Goal: Information Seeking & Learning: Learn about a topic

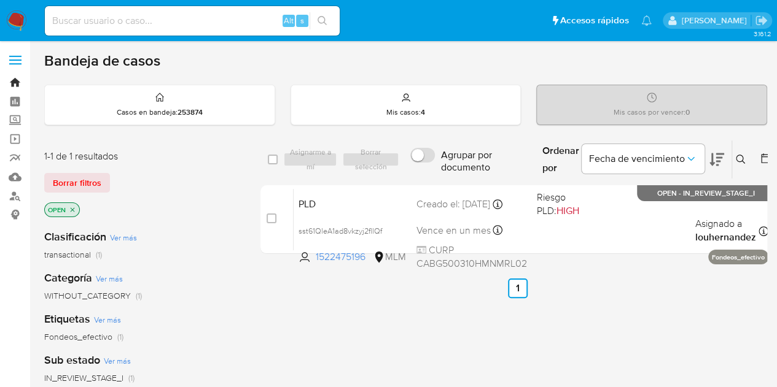
click at [11, 86] on link "Bandeja" at bounding box center [73, 82] width 146 height 19
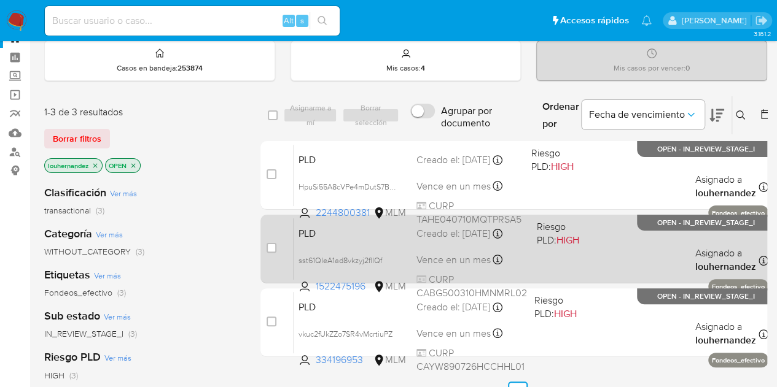
scroll to position [61, 0]
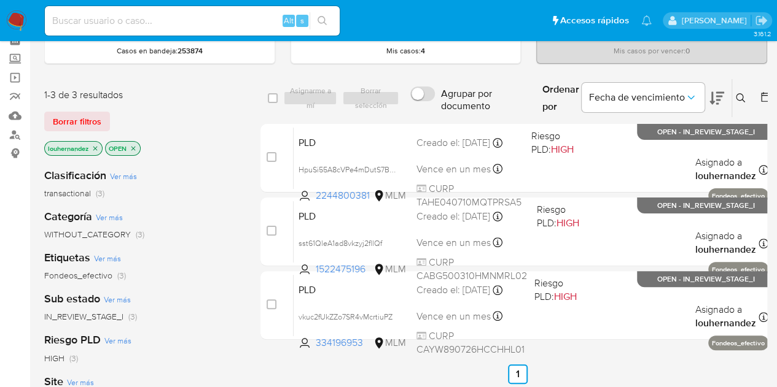
click at [339, 368] on ul "Anterior 1 Siguiente" at bounding box center [517, 375] width 514 height 20
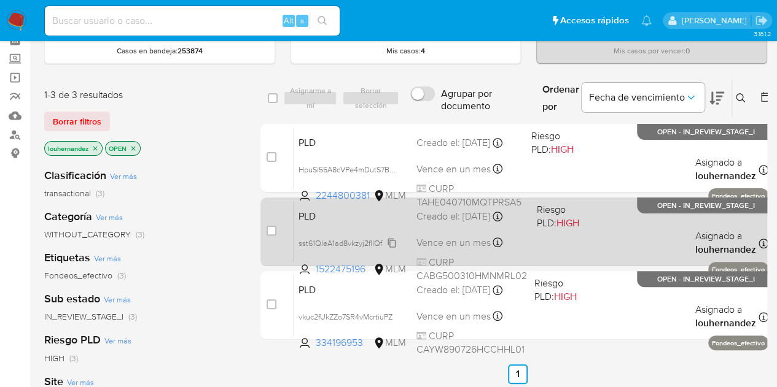
click at [394, 241] on icon at bounding box center [392, 243] width 10 height 10
click at [434, 235] on div "Vence en un mes Vence el 11/11/2025 02:12:15" at bounding box center [471, 243] width 111 height 17
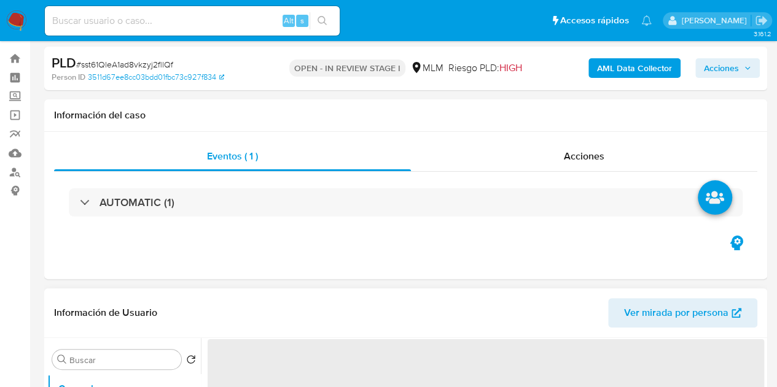
select select "10"
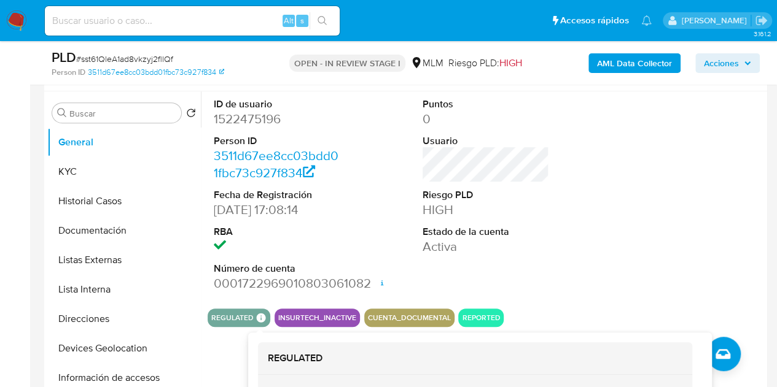
scroll to position [123, 0]
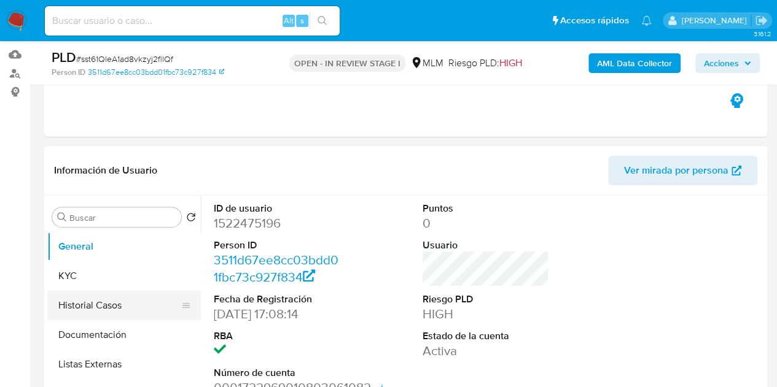
click at [109, 308] on button "Historial Casos" at bounding box center [119, 305] width 144 height 29
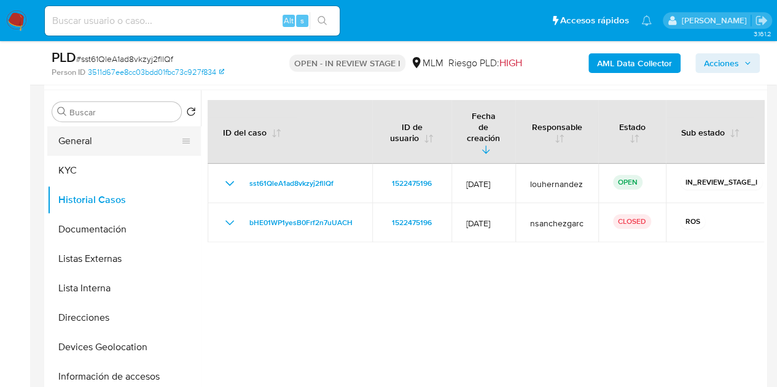
scroll to position [246, 0]
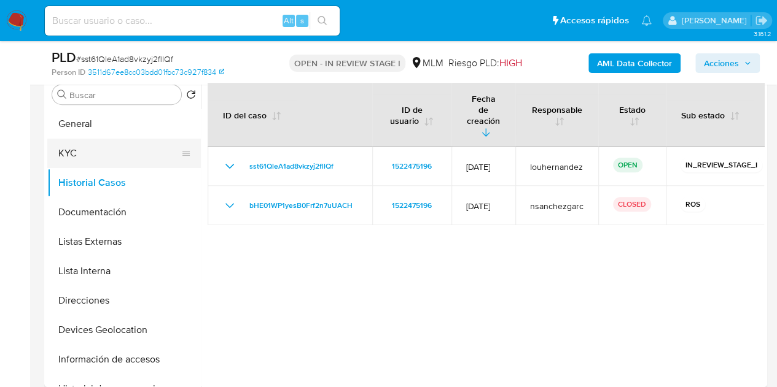
click at [114, 144] on button "KYC" at bounding box center [119, 153] width 144 height 29
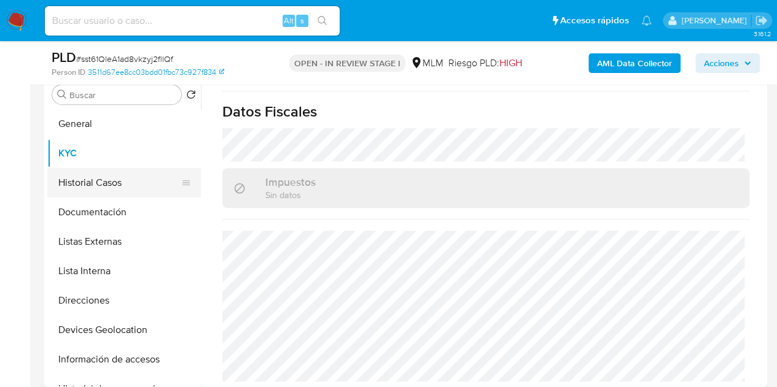
click at [97, 185] on button "Historial Casos" at bounding box center [119, 182] width 144 height 29
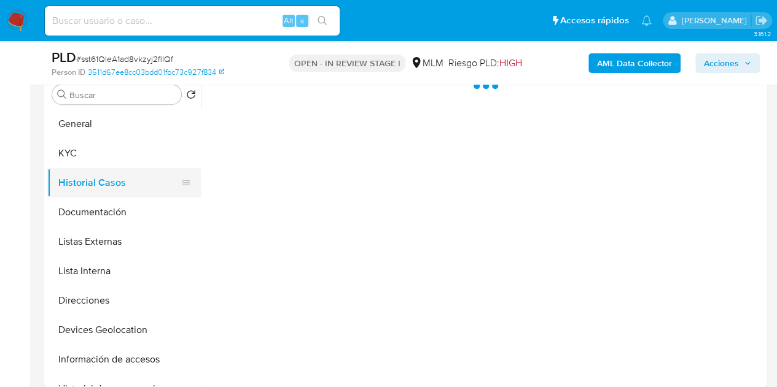
scroll to position [0, 0]
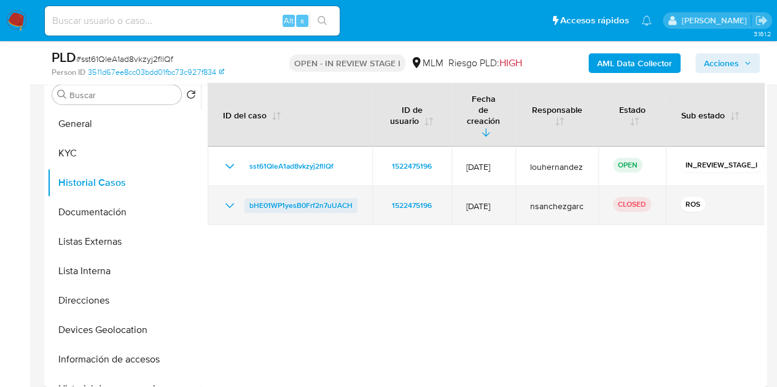
click at [328, 198] on span "bHE01WP1yesB0Frf2n7uUACH" at bounding box center [300, 205] width 103 height 15
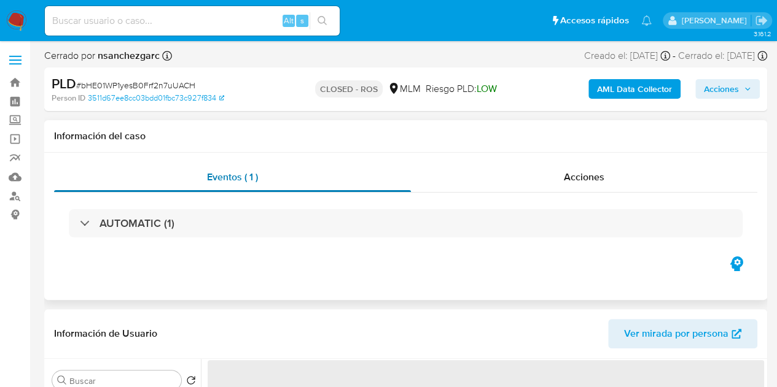
select select "10"
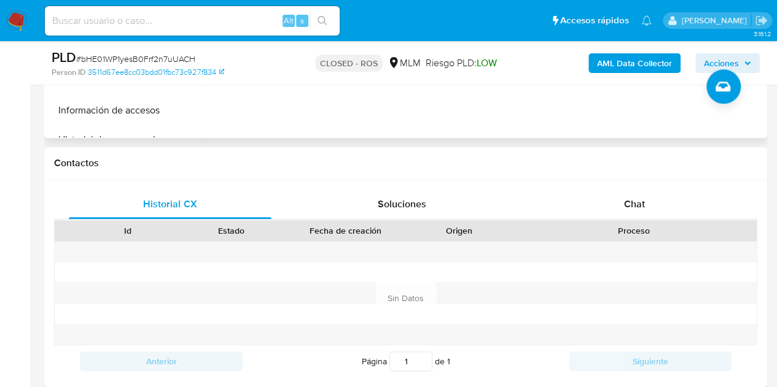
scroll to position [491, 0]
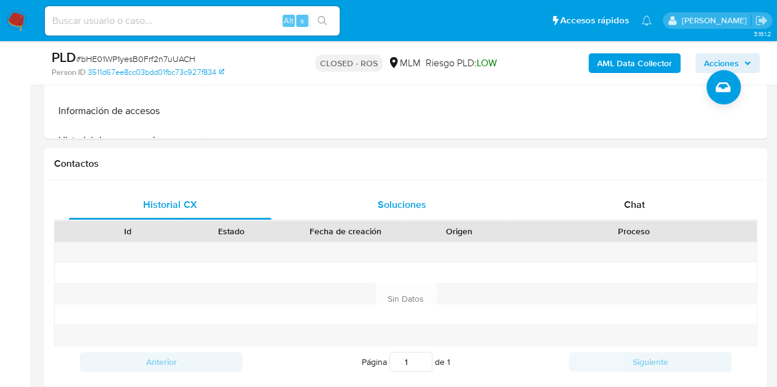
click at [410, 212] on div "Soluciones" at bounding box center [402, 204] width 203 height 29
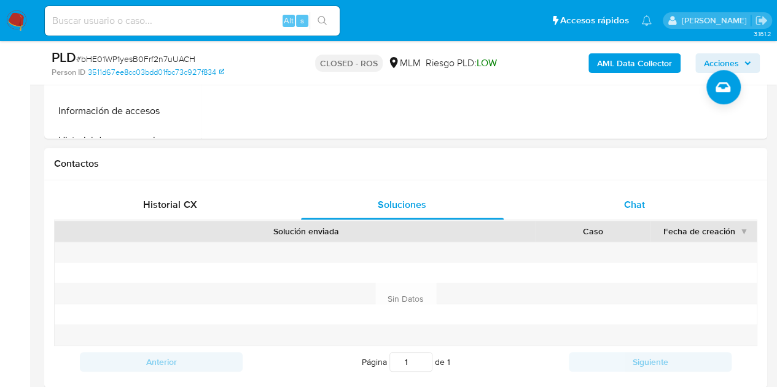
click at [621, 203] on div "Chat" at bounding box center [634, 204] width 203 height 29
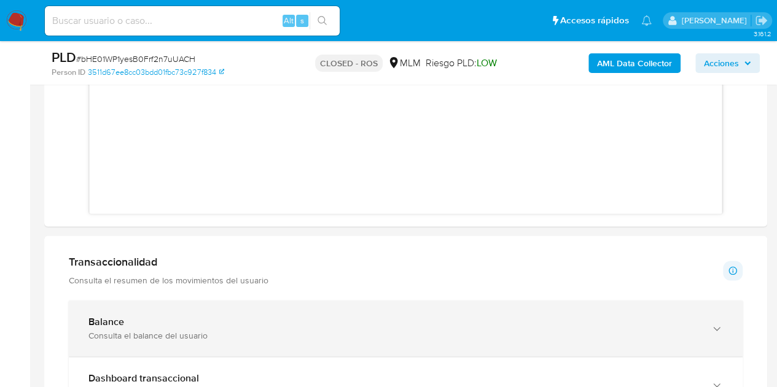
scroll to position [553, 0]
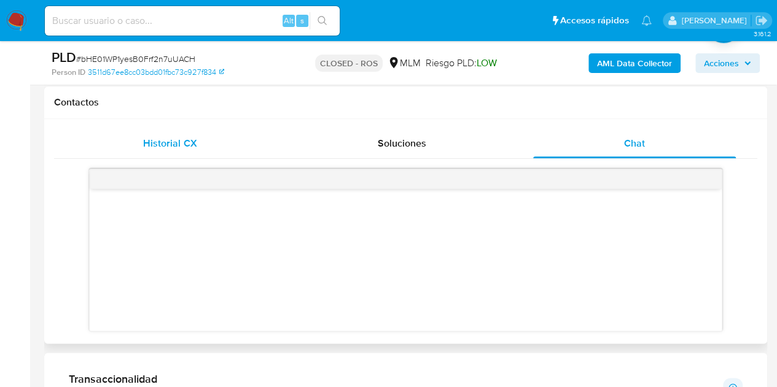
click at [182, 133] on div "Historial CX" at bounding box center [170, 143] width 203 height 29
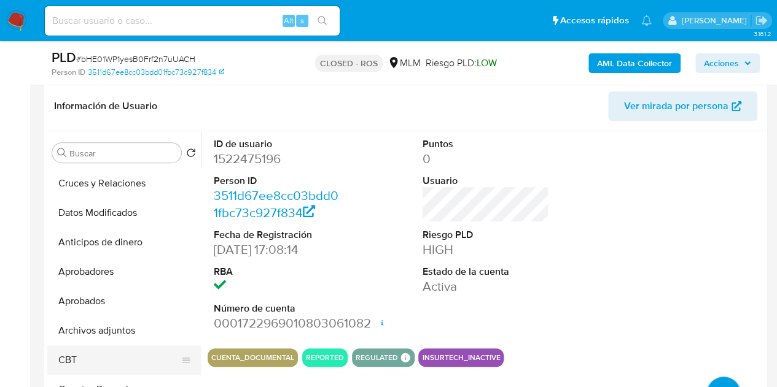
scroll to position [368, 0]
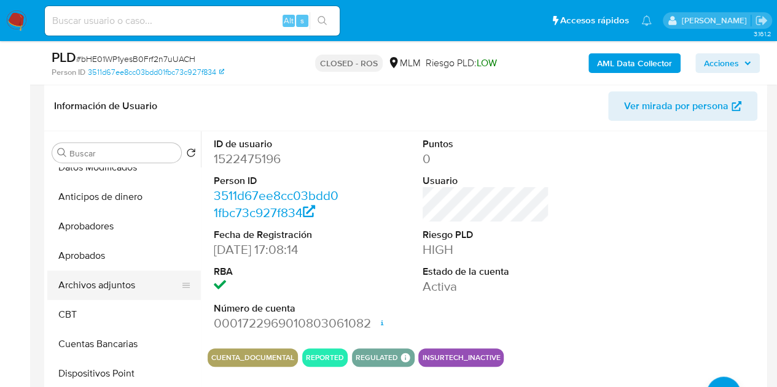
click at [124, 287] on button "Archivos adjuntos" at bounding box center [119, 285] width 144 height 29
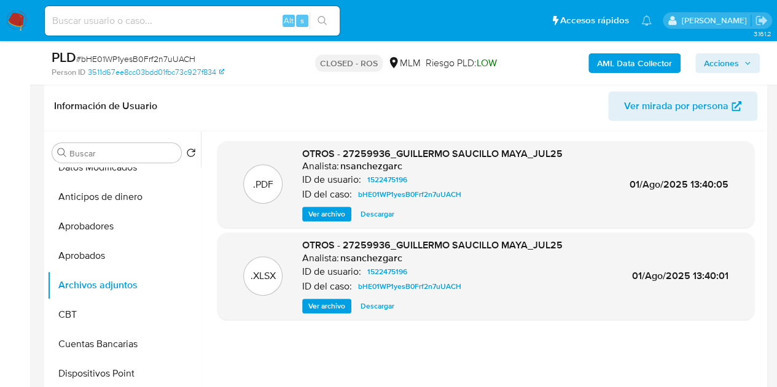
click at [382, 217] on span "Descargar" at bounding box center [377, 214] width 34 height 12
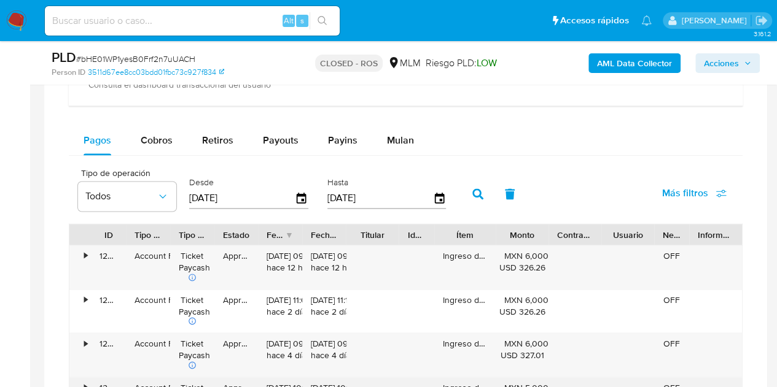
scroll to position [960, 0]
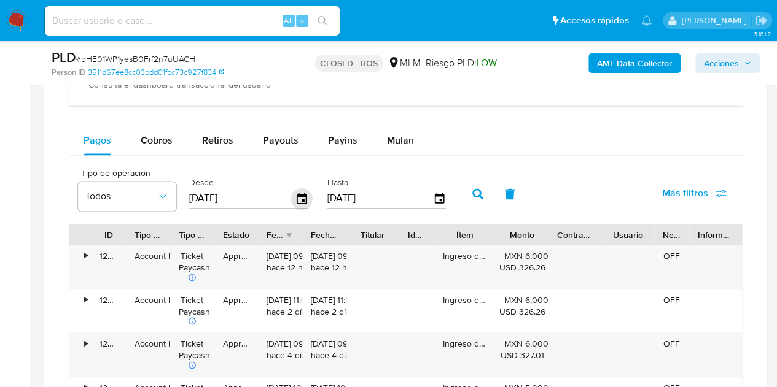
click at [302, 196] on icon "button" at bounding box center [302, 198] width 10 height 11
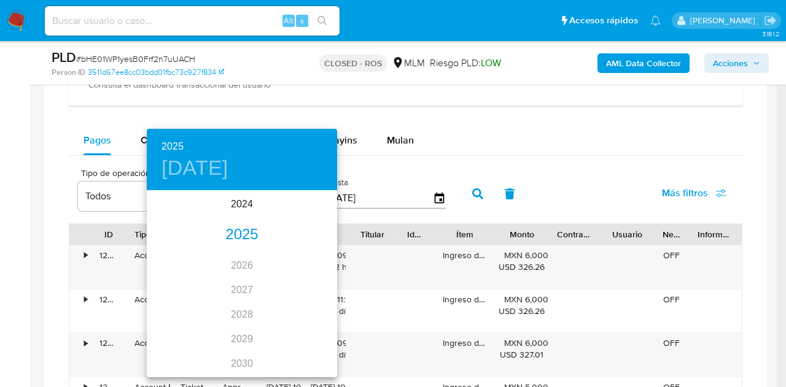
click at [249, 228] on div "2025" at bounding box center [242, 235] width 190 height 25
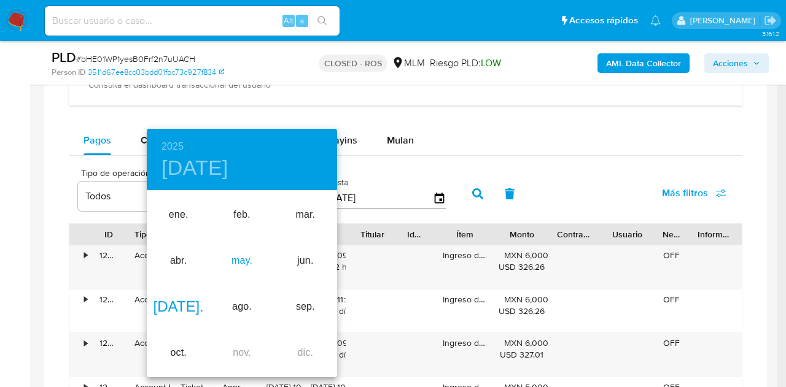
click at [247, 261] on div "may." at bounding box center [241, 261] width 63 height 46
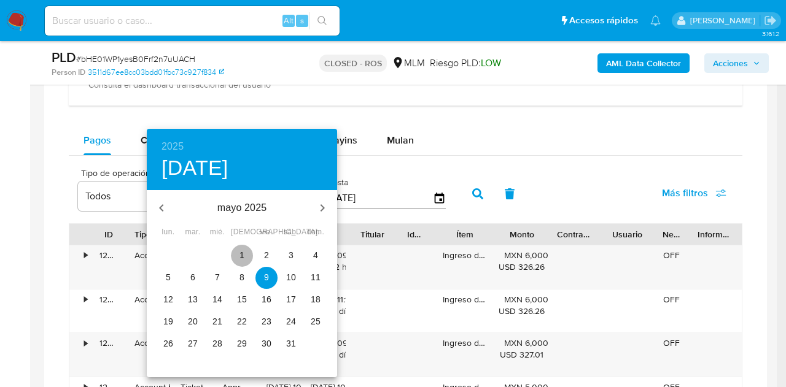
click at [245, 258] on span "1" at bounding box center [242, 255] width 22 height 12
type input "01/05/2025"
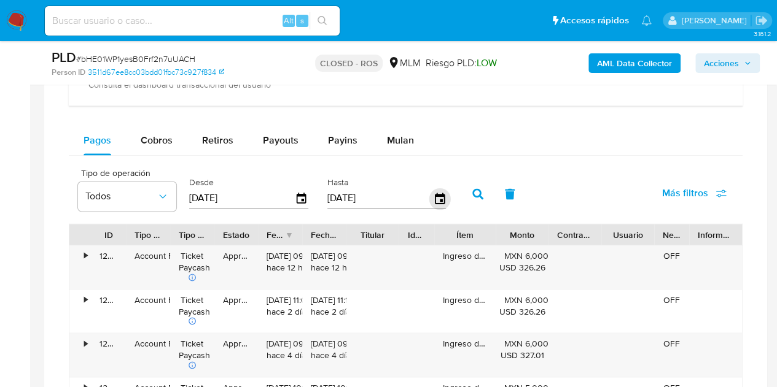
click at [438, 195] on icon "button" at bounding box center [439, 198] width 21 height 21
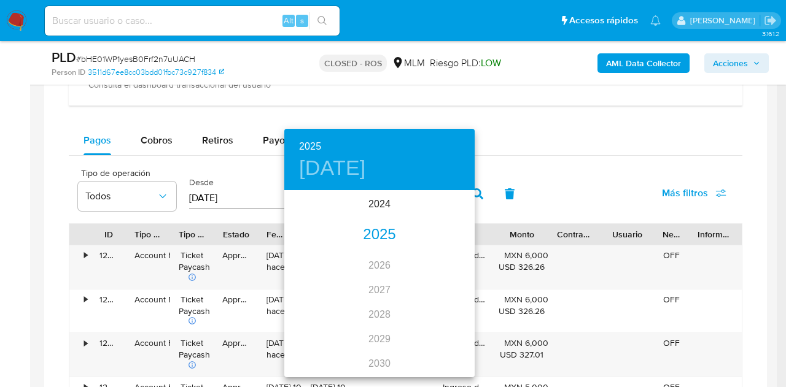
click at [373, 228] on div "2025" at bounding box center [379, 235] width 190 height 25
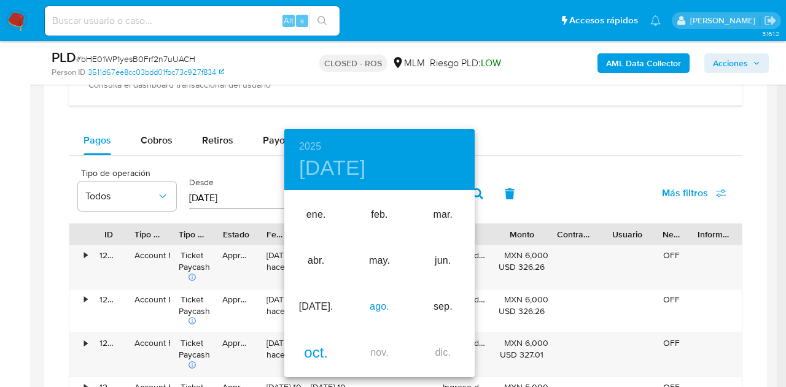
click at [379, 305] on div "ago." at bounding box center [379, 307] width 63 height 46
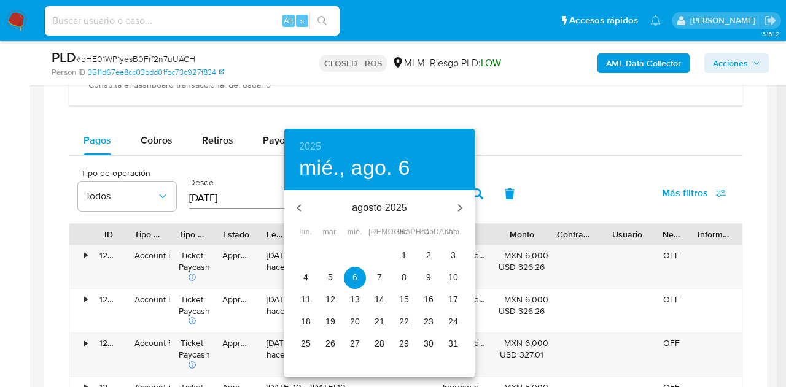
click at [457, 339] on p "31" at bounding box center [453, 344] width 10 height 12
type input "31/08/2025"
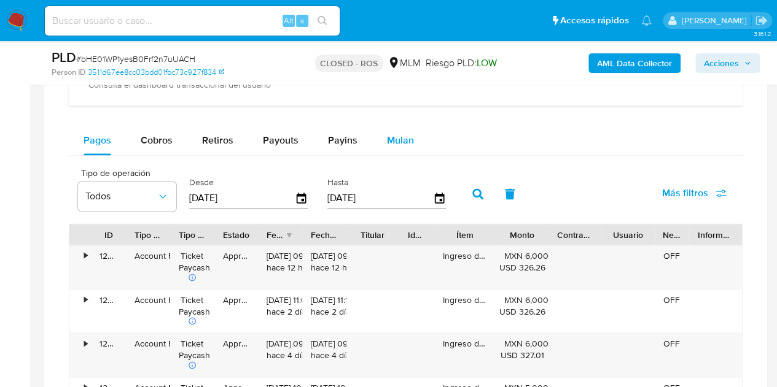
click at [398, 140] on span "Mulan" at bounding box center [400, 140] width 27 height 14
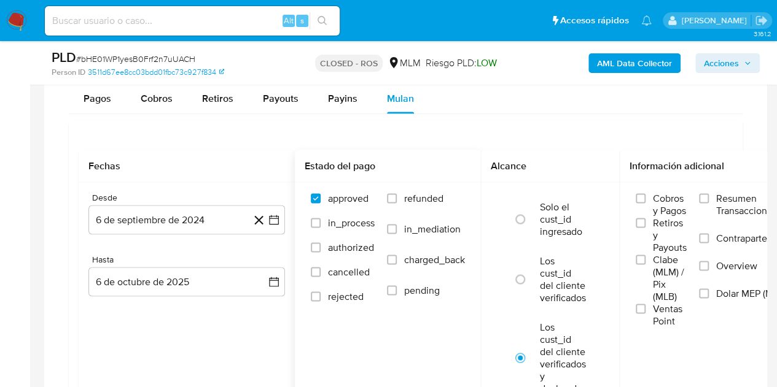
scroll to position [1022, 0]
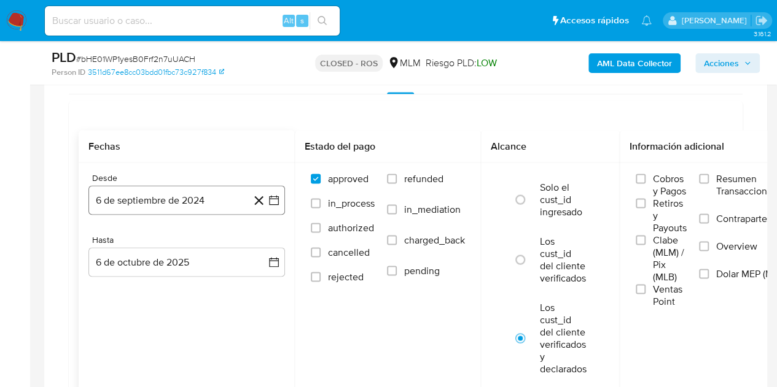
click at [276, 194] on icon "button" at bounding box center [274, 200] width 12 height 12
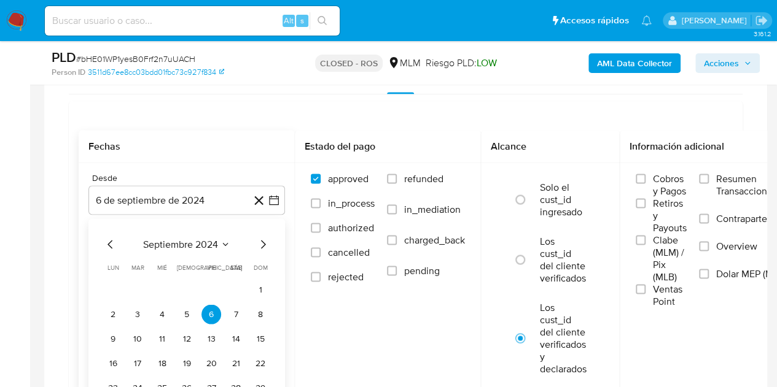
click at [201, 240] on span "septiembre 2024" at bounding box center [180, 244] width 75 height 12
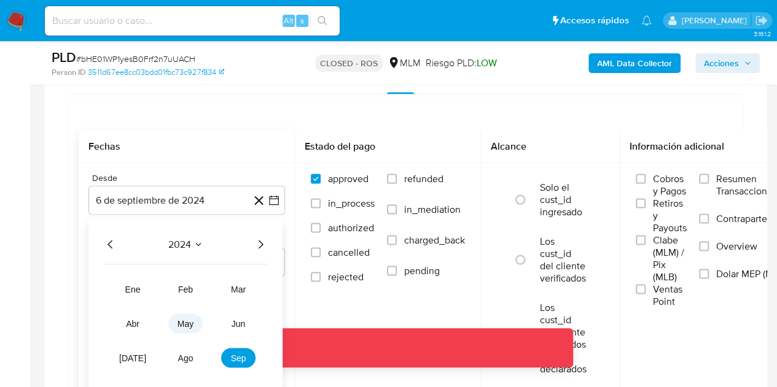
click at [191, 326] on button "may" at bounding box center [185, 324] width 34 height 20
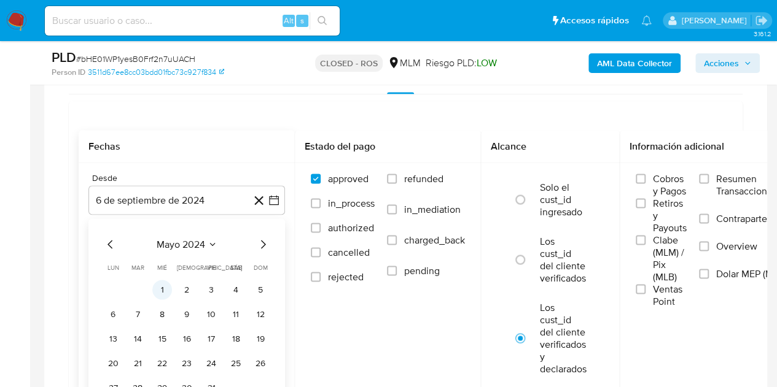
click at [157, 288] on button "1" at bounding box center [162, 290] width 20 height 20
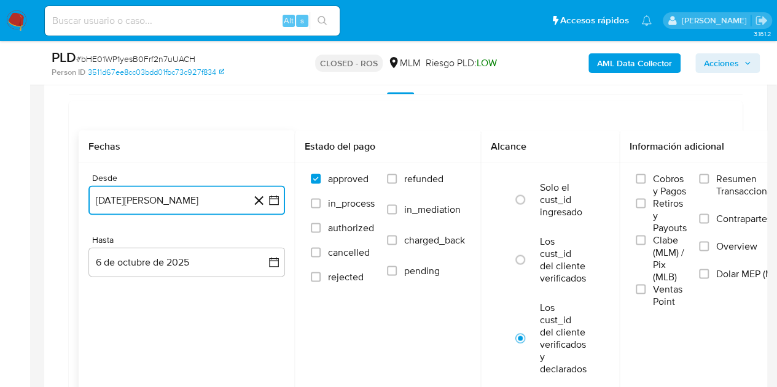
click at [208, 195] on button "1 de mayo de 2024" at bounding box center [186, 199] width 196 height 29
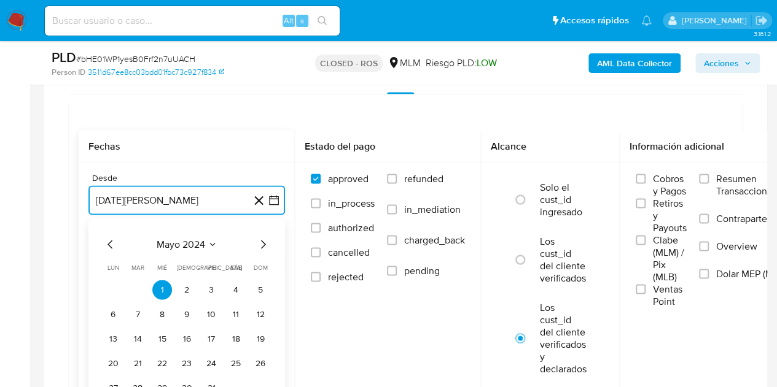
click at [214, 243] on icon "Seleccionar mes y año" at bounding box center [212, 244] width 6 height 3
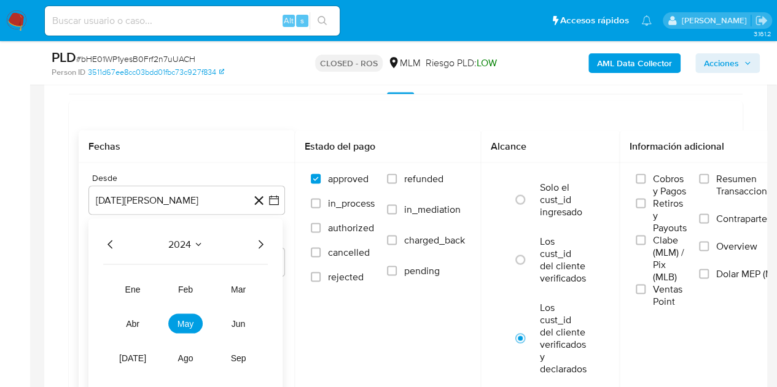
click at [190, 242] on span "2024" at bounding box center [179, 244] width 23 height 12
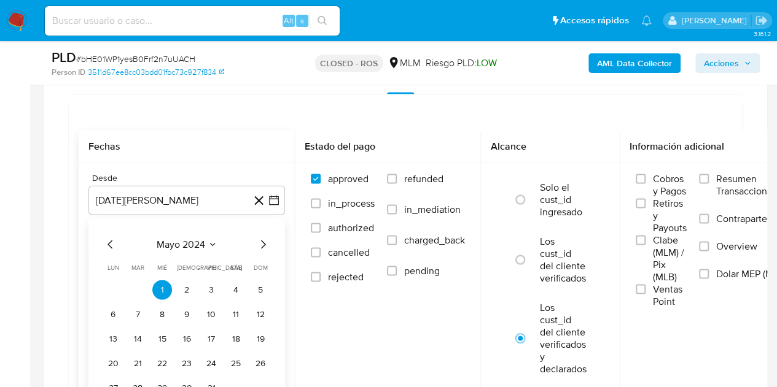
click at [190, 241] on span "mayo 2024" at bounding box center [181, 244] width 49 height 12
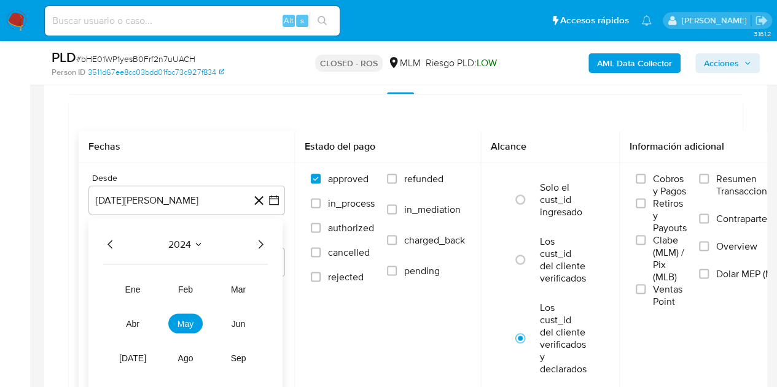
drag, startPoint x: 273, startPoint y: 241, endPoint x: 266, endPoint y: 238, distance: 6.9
click at [273, 241] on div "2024 2024 ene feb mar abr may jun jul ago sep oct nov dic" at bounding box center [185, 323] width 194 height 208
click at [257, 239] on icon "Año siguiente" at bounding box center [260, 244] width 15 height 15
click at [183, 321] on span "may" at bounding box center [185, 324] width 16 height 10
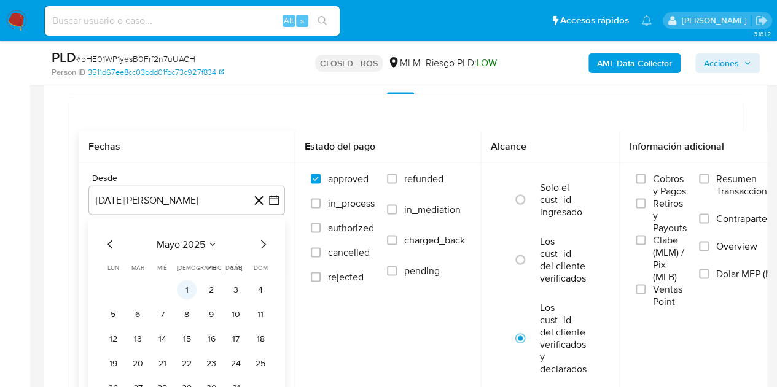
click at [193, 290] on button "1" at bounding box center [187, 290] width 20 height 20
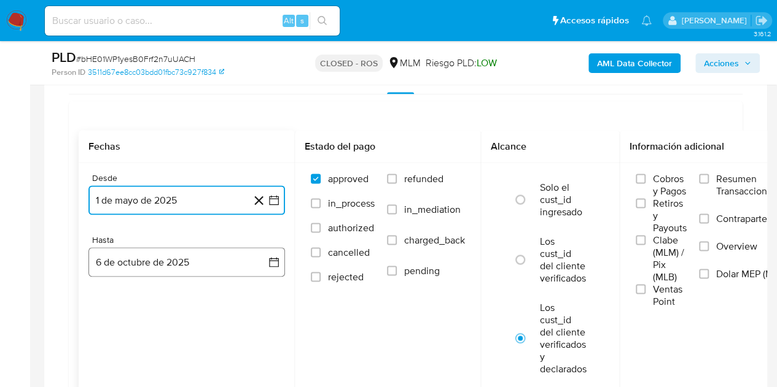
click at [272, 264] on icon "button" at bounding box center [274, 262] width 10 height 10
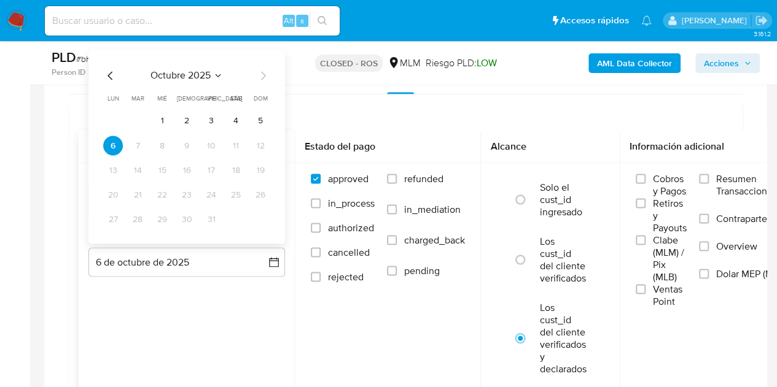
click at [117, 69] on icon "Mes anterior" at bounding box center [110, 75] width 15 height 15
click at [110, 70] on icon "Mes anterior" at bounding box center [110, 75] width 15 height 15
click at [257, 220] on button "31" at bounding box center [261, 219] width 20 height 20
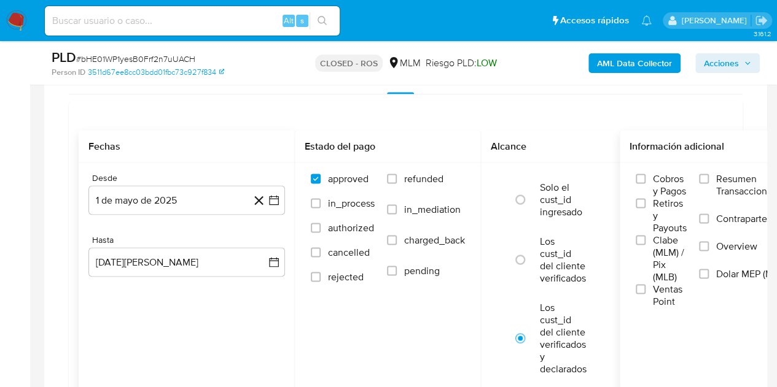
click at [710, 249] on label "Overview" at bounding box center [746, 254] width 94 height 28
click at [709, 249] on input "Overview" at bounding box center [704, 246] width 10 height 10
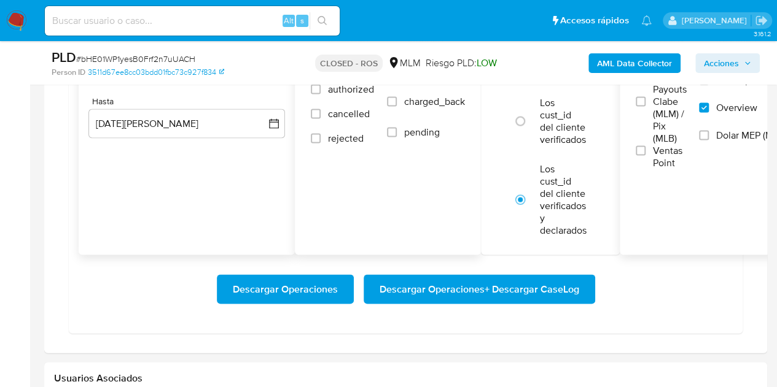
scroll to position [1145, 0]
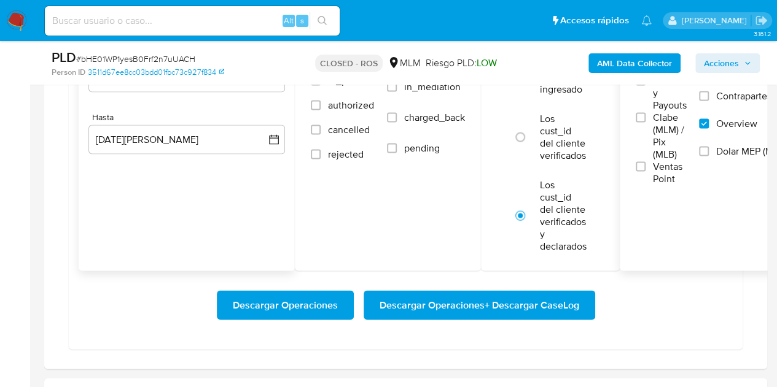
click at [318, 306] on span "Descargar Operaciones" at bounding box center [285, 305] width 105 height 27
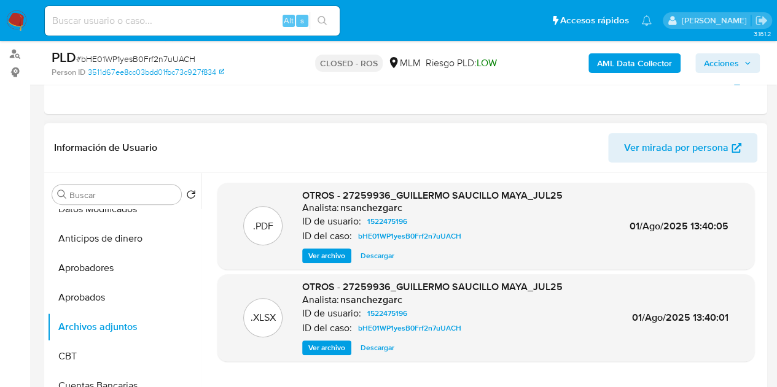
scroll to position [162, 0]
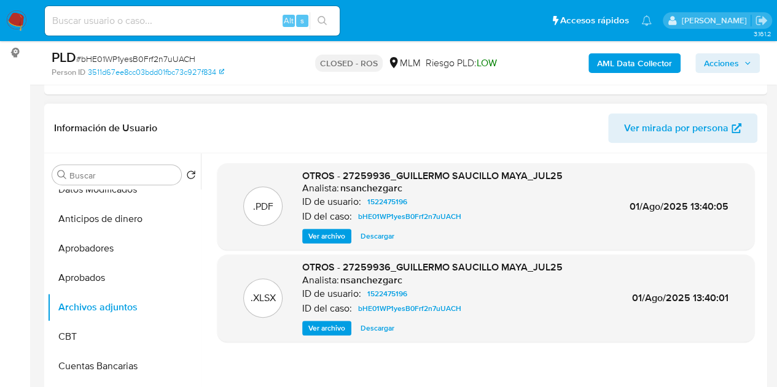
click at [376, 236] on span "Descargar" at bounding box center [377, 236] width 34 height 12
click at [271, 206] on p ".PDF" at bounding box center [263, 207] width 20 height 14
click at [329, 235] on span "Ver archivo" at bounding box center [326, 236] width 37 height 12
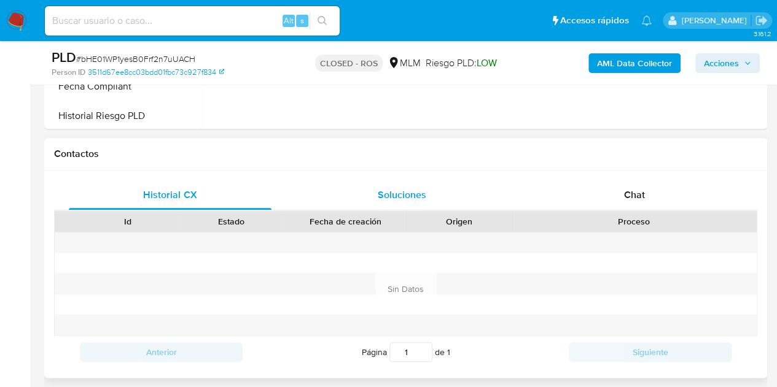
click at [391, 201] on span "Soluciones" at bounding box center [402, 195] width 49 height 14
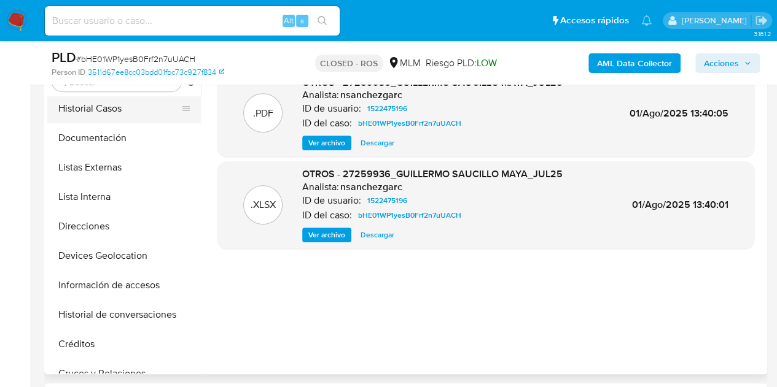
scroll to position [0, 0]
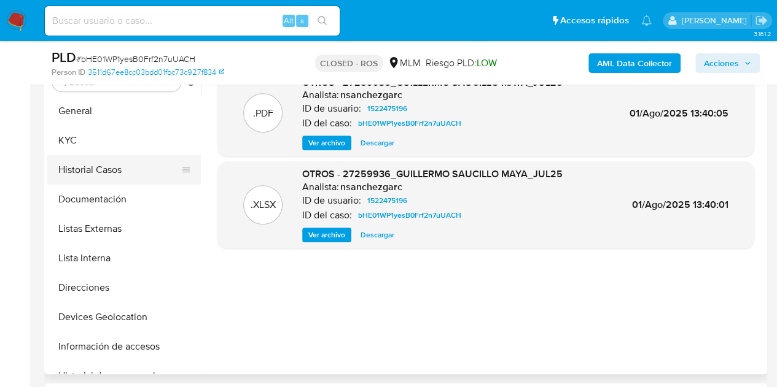
click at [125, 167] on button "Historial Casos" at bounding box center [119, 169] width 144 height 29
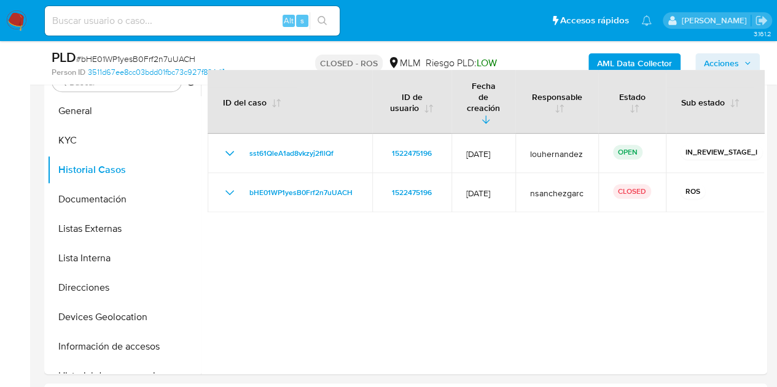
click at [114, 198] on button "Documentación" at bounding box center [119, 199] width 144 height 29
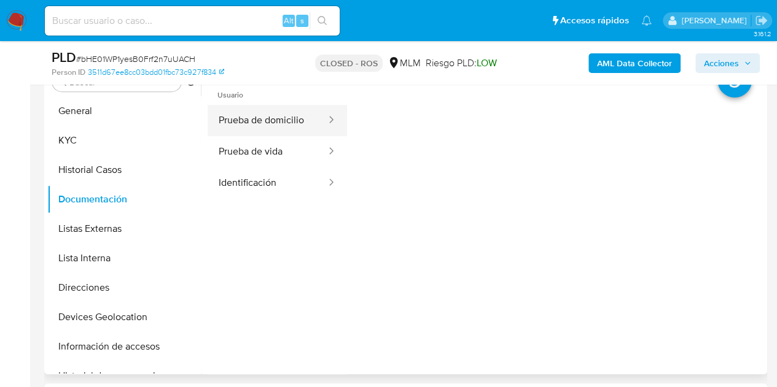
click at [264, 132] on button "Prueba de domicilio" at bounding box center [268, 120] width 120 height 31
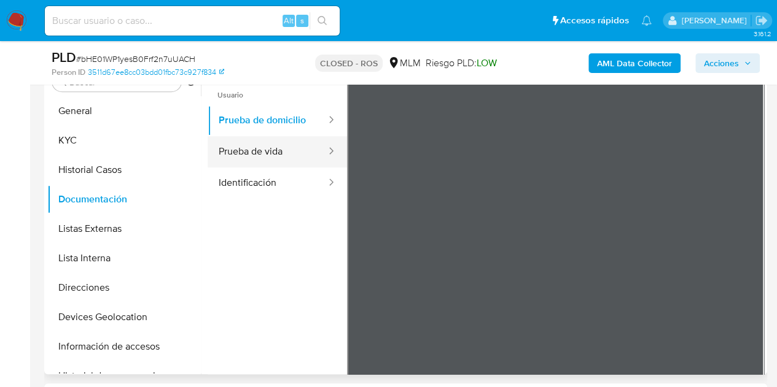
click at [281, 152] on button "Prueba de vida" at bounding box center [268, 151] width 120 height 31
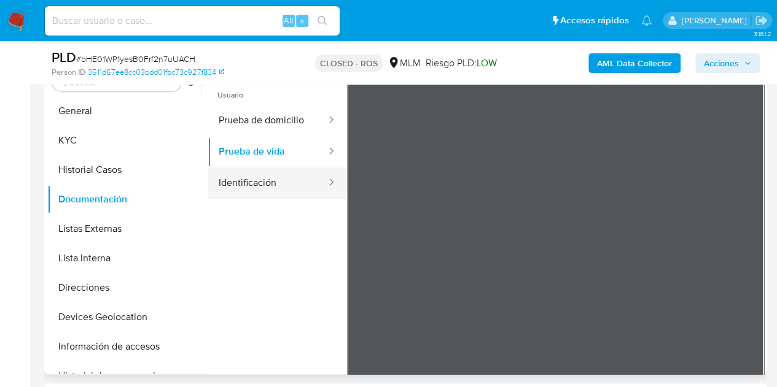
click at [285, 184] on button "Identificación" at bounding box center [268, 183] width 120 height 31
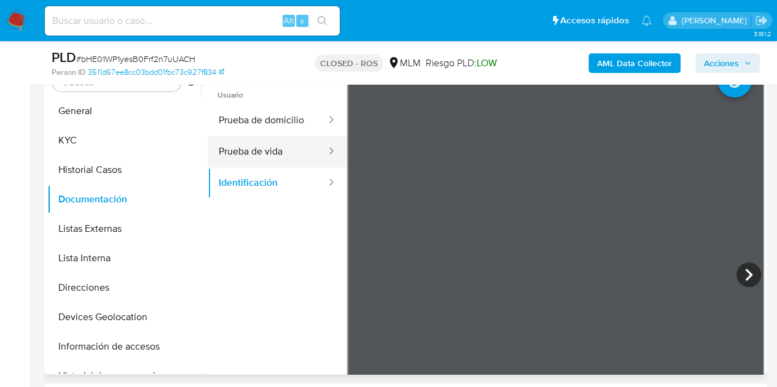
click at [247, 153] on button "Prueba de vida" at bounding box center [268, 151] width 120 height 31
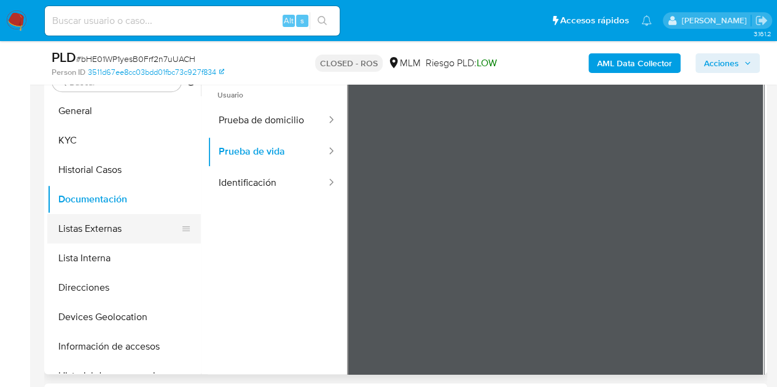
click at [110, 231] on button "Listas Externas" at bounding box center [119, 228] width 144 height 29
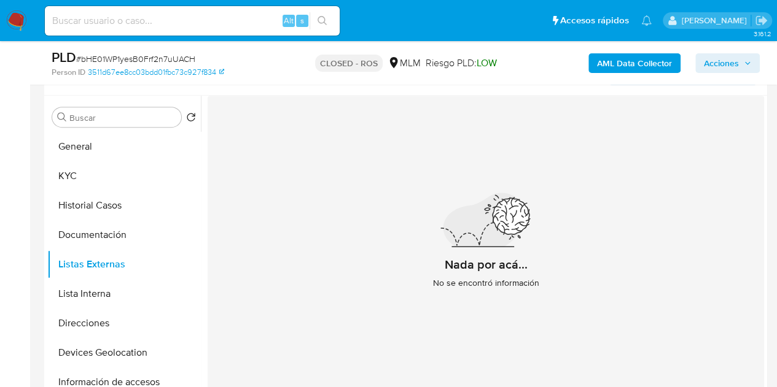
scroll to position [194, 0]
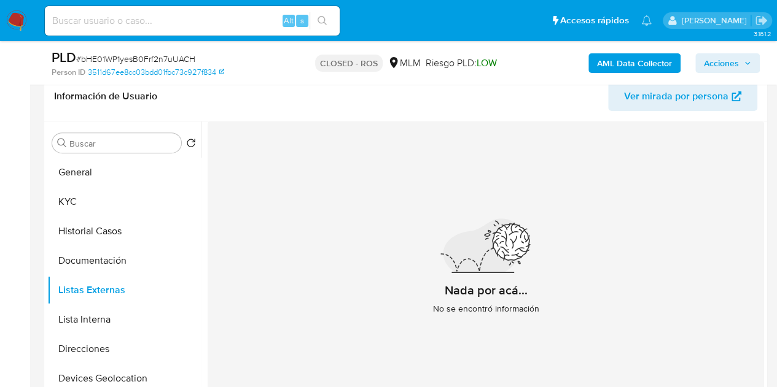
click at [111, 255] on button "Documentación" at bounding box center [119, 260] width 144 height 29
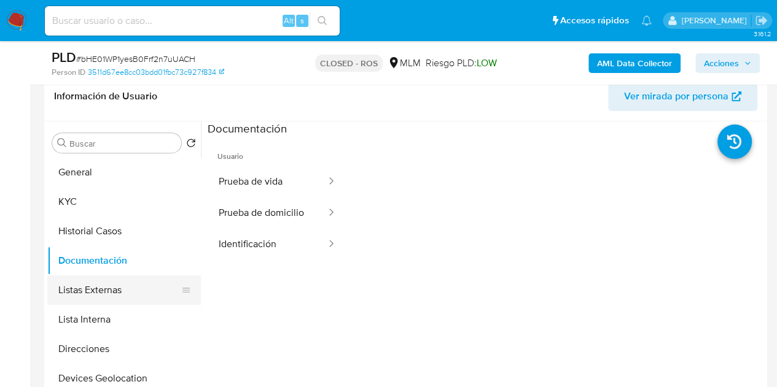
click at [123, 285] on button "Listas Externas" at bounding box center [119, 290] width 144 height 29
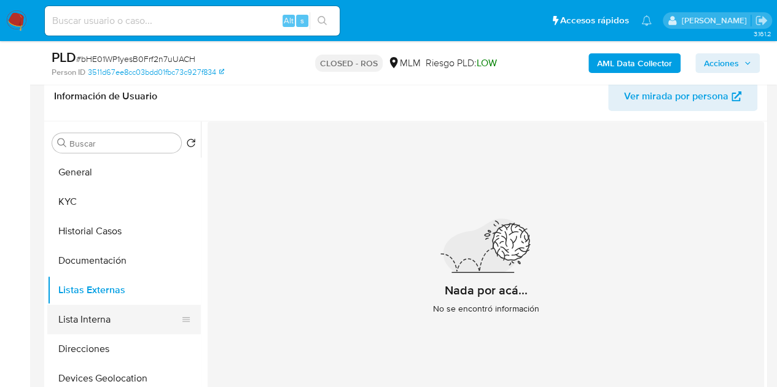
click at [117, 327] on button "Lista Interna" at bounding box center [119, 319] width 144 height 29
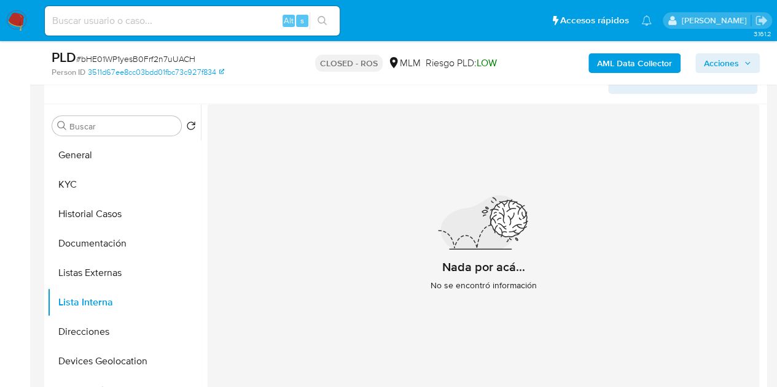
scroll to position [255, 0]
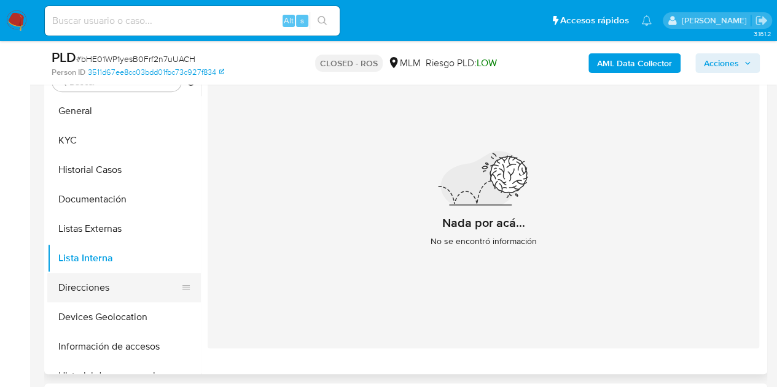
click at [112, 290] on button "Direcciones" at bounding box center [119, 287] width 144 height 29
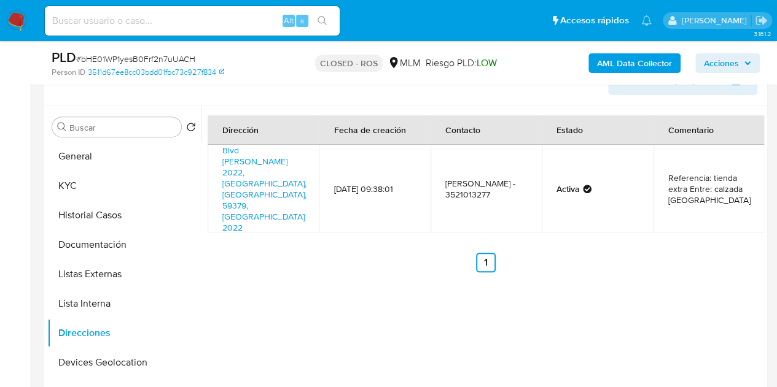
scroll to position [194, 0]
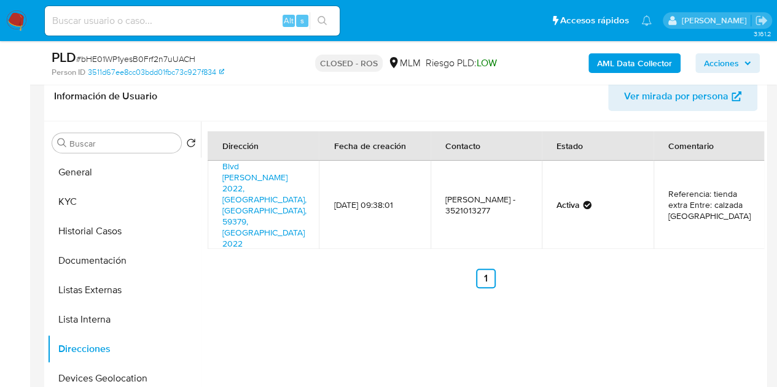
click at [429, 298] on div "Dirección Fecha de creación Contacto Estado Comentario Blvd Lázaro Cárdenas 202…" at bounding box center [482, 279] width 563 height 314
click at [268, 191] on link "Blvd Lázaro Cárdenas 2022, La Piedad, Michoacán, 59379, Mexico 2022" at bounding box center [264, 205] width 84 height 90
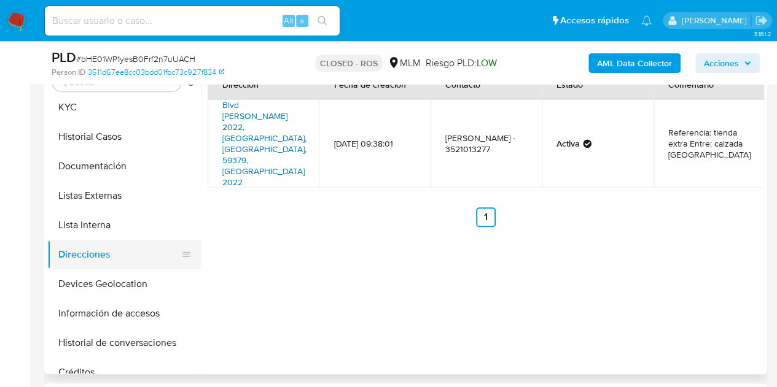
scroll to position [61, 0]
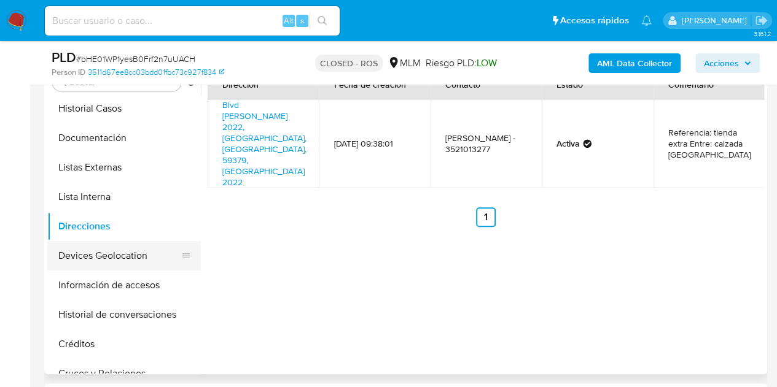
click at [120, 255] on button "Devices Geolocation" at bounding box center [119, 255] width 144 height 29
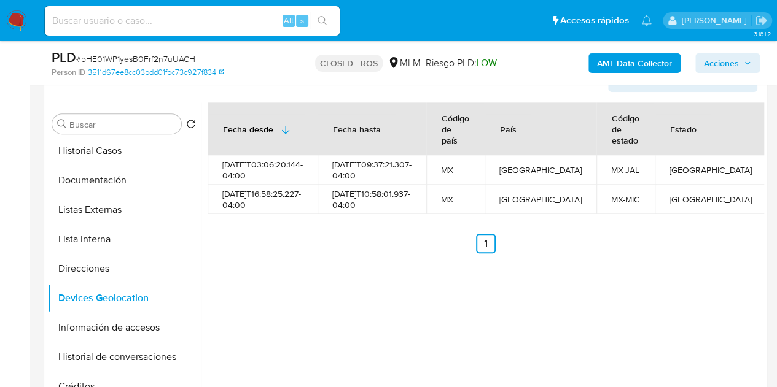
scroll to position [194, 0]
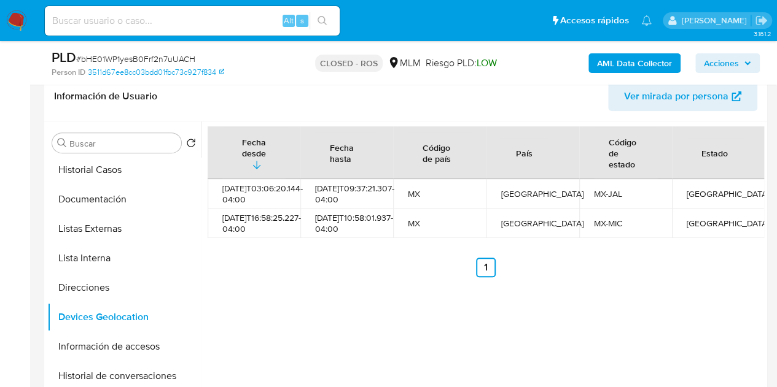
click at [434, 341] on div "Fecha desde Fecha hasta Código de país País Código de estado Estado 2023-11-11T…" at bounding box center [482, 279] width 563 height 314
click at [668, 272] on ul "Anterior 1 Siguiente" at bounding box center [486, 268] width 556 height 20
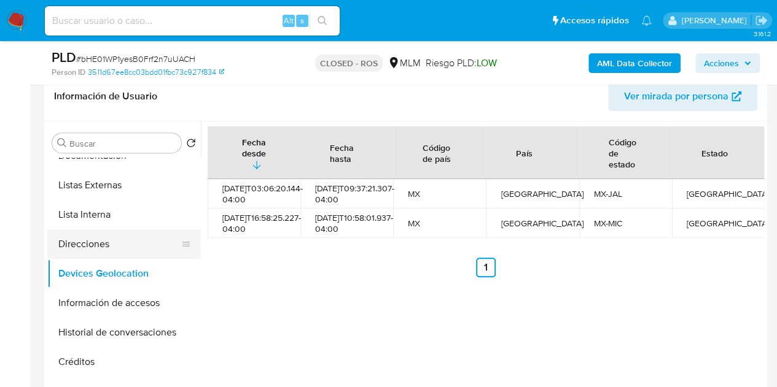
scroll to position [123, 0]
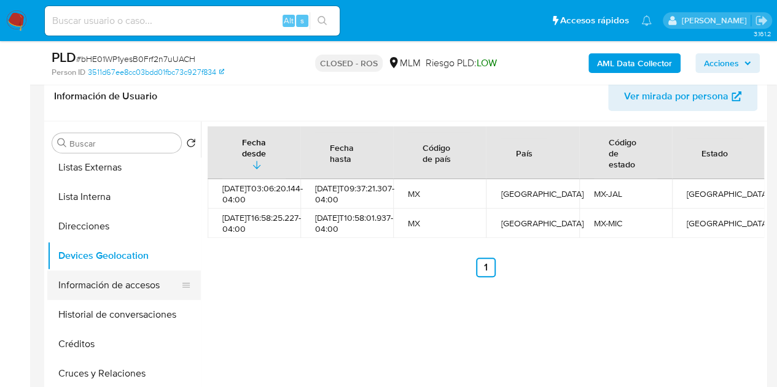
click at [142, 278] on button "Información de accesos" at bounding box center [119, 285] width 144 height 29
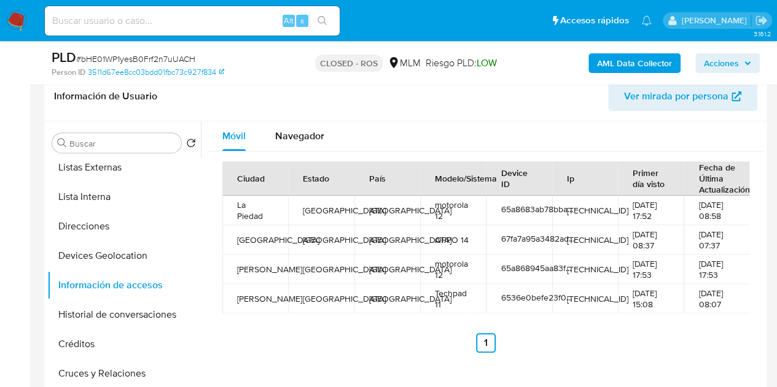
click at [18, 18] on img at bounding box center [16, 20] width 21 height 21
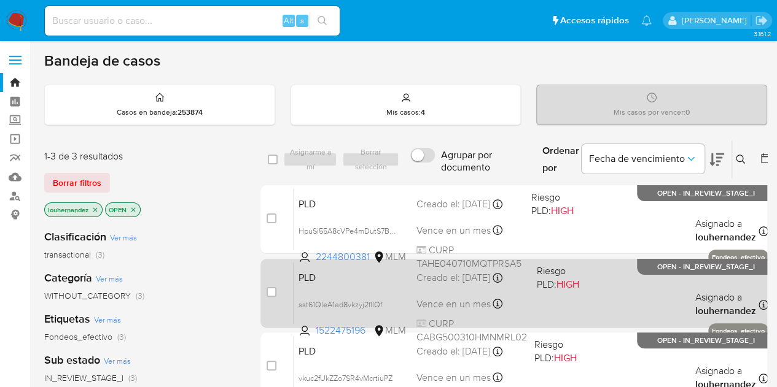
click at [400, 287] on div "PLD sst61QleA1ad8vkzyj2fllQf 1522475196 MLM Riesgo PLD: HIGH Creado el: [DATE] …" at bounding box center [531, 293] width 475 height 62
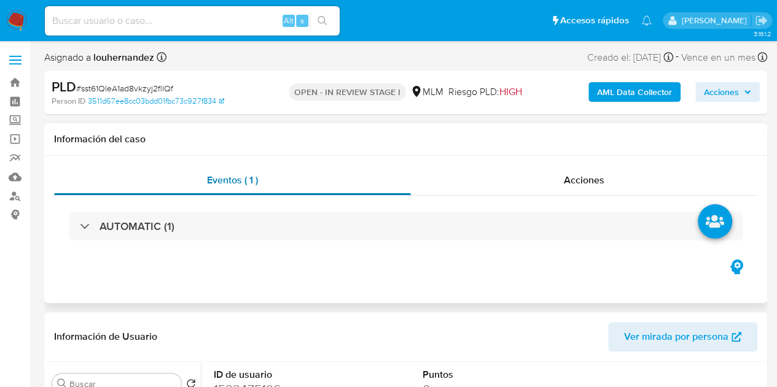
select select "10"
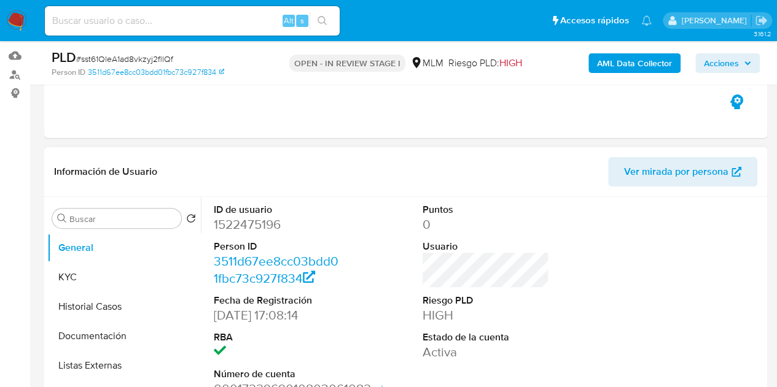
scroll to position [123, 0]
click at [130, 249] on button "General" at bounding box center [119, 246] width 144 height 29
click at [133, 270] on button "KYC" at bounding box center [119, 276] width 144 height 29
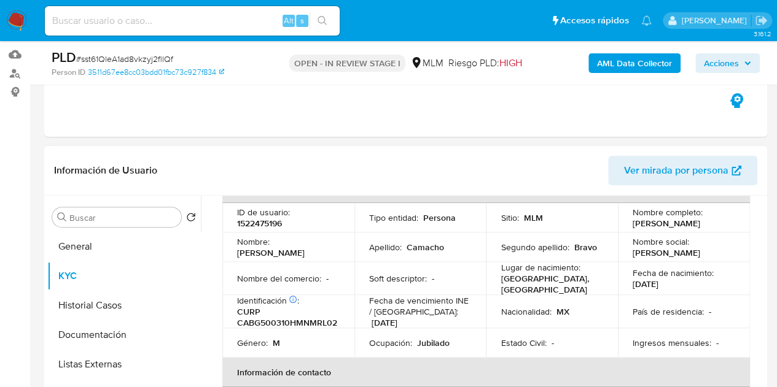
scroll to position [61, 0]
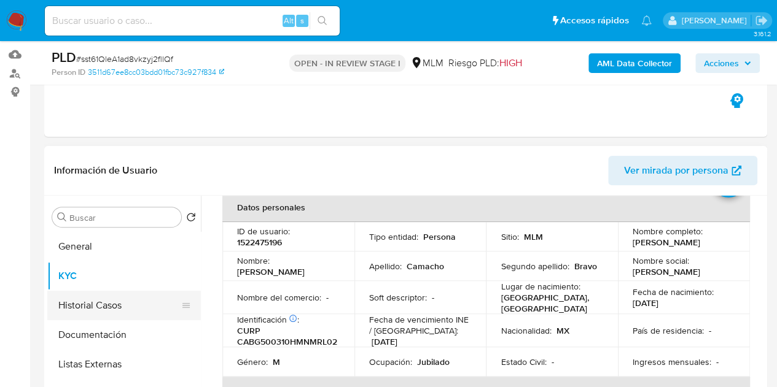
click at [128, 307] on button "Historial Casos" at bounding box center [119, 305] width 144 height 29
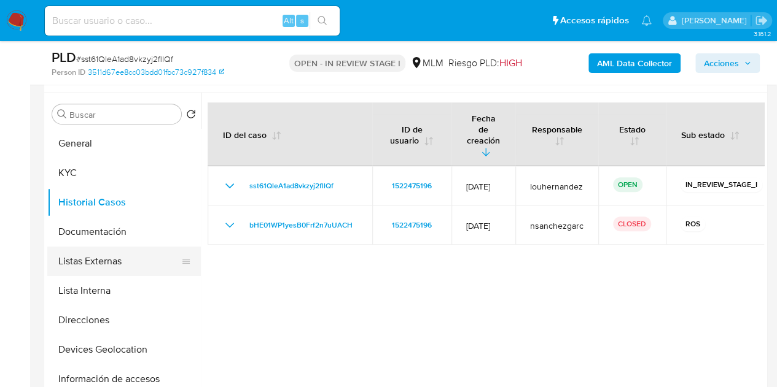
scroll to position [246, 0]
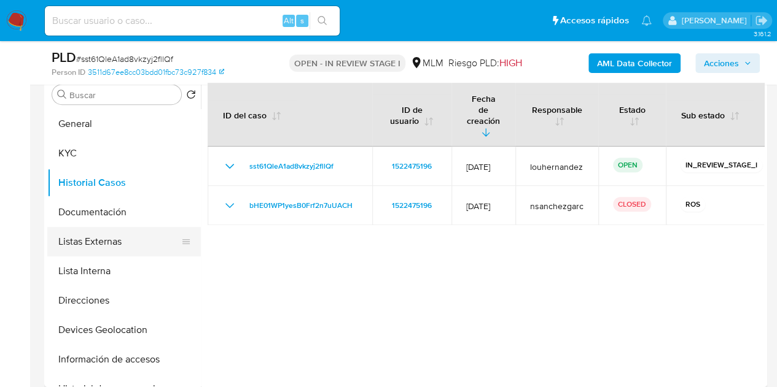
click at [141, 240] on button "Listas Externas" at bounding box center [119, 241] width 144 height 29
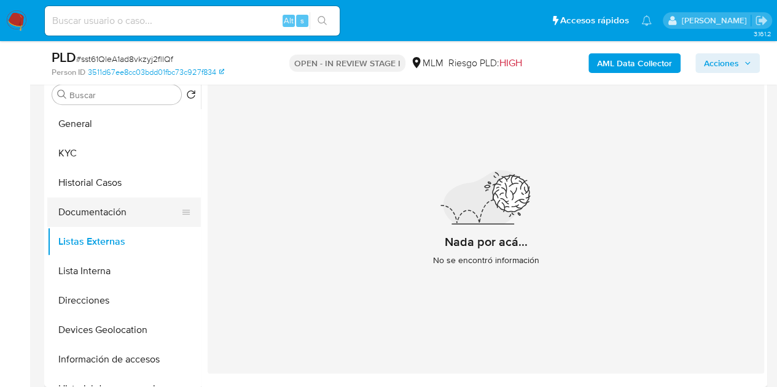
click at [132, 216] on button "Documentación" at bounding box center [119, 212] width 144 height 29
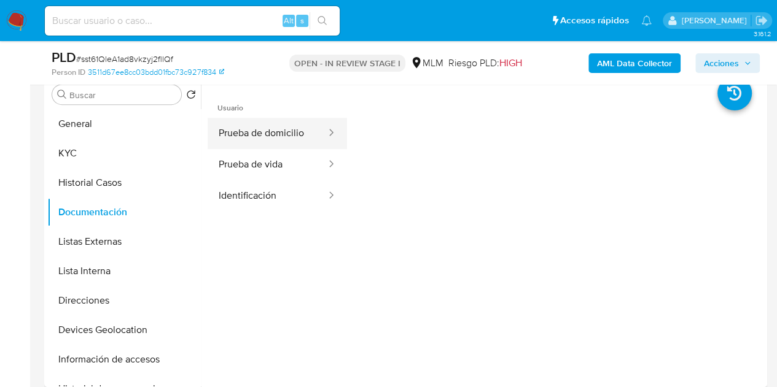
click at [280, 127] on button "Prueba de domicilio" at bounding box center [268, 133] width 120 height 31
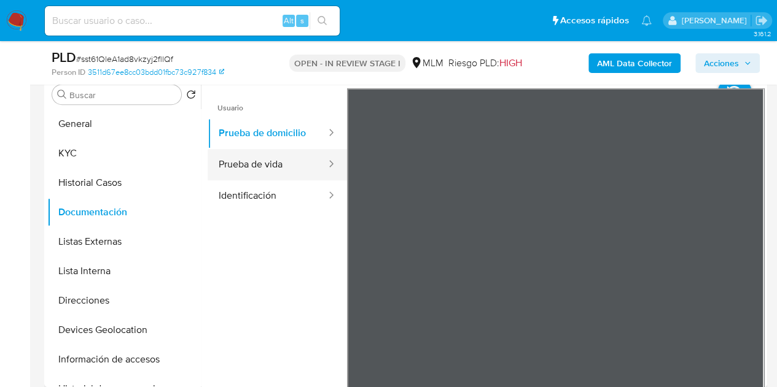
click at [262, 175] on button "Prueba de vida" at bounding box center [268, 164] width 120 height 31
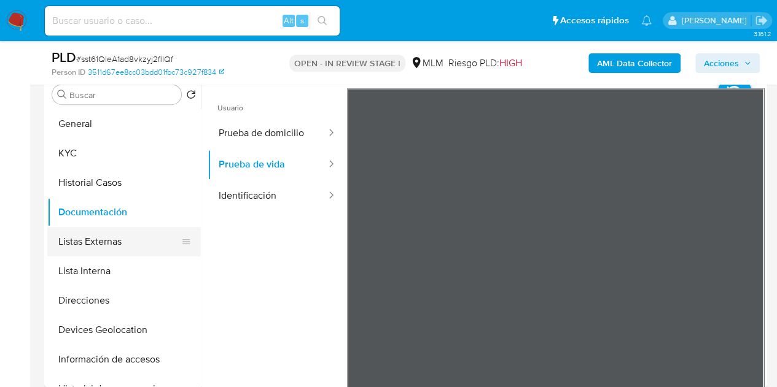
click at [124, 243] on button "Listas Externas" at bounding box center [119, 241] width 144 height 29
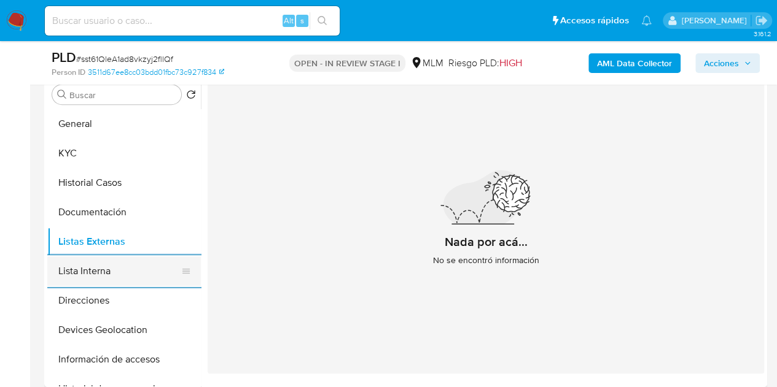
click at [112, 274] on button "Lista Interna" at bounding box center [119, 271] width 144 height 29
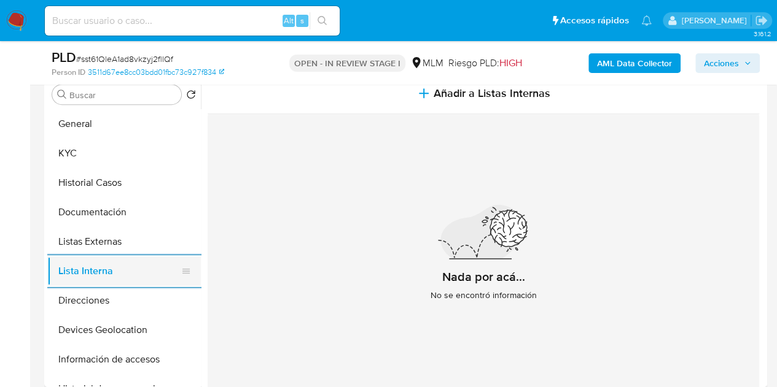
scroll to position [61, 0]
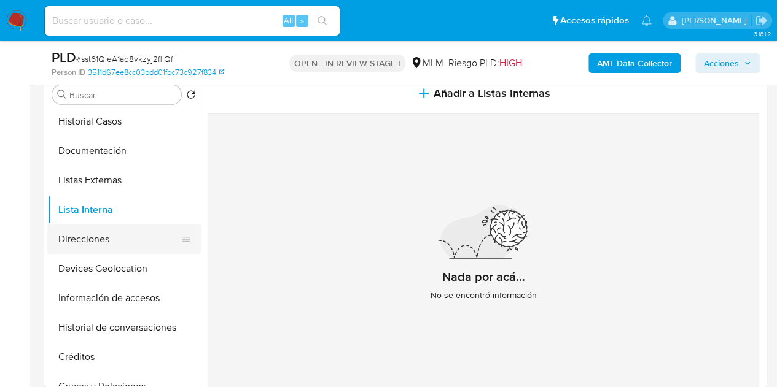
click at [91, 244] on button "Direcciones" at bounding box center [119, 239] width 144 height 29
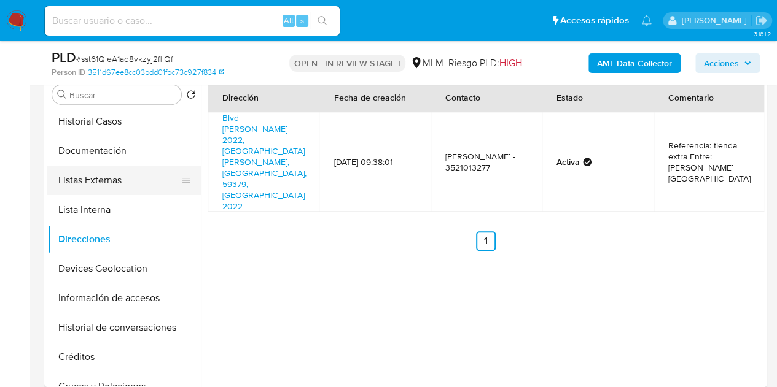
click at [112, 179] on button "Listas Externas" at bounding box center [119, 180] width 144 height 29
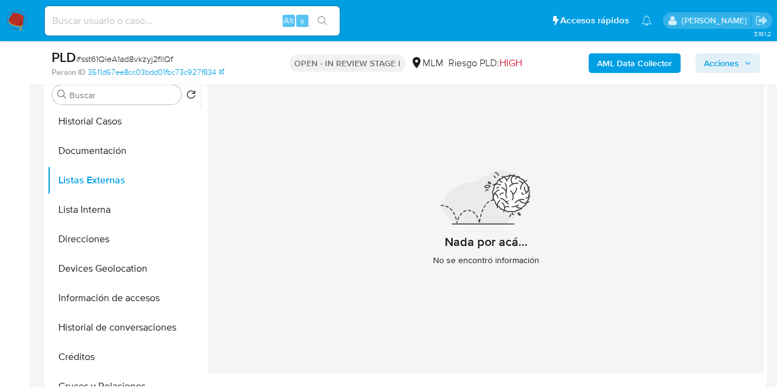
click at [281, 319] on div "Nada por acá... No se encontró información" at bounding box center [486, 223] width 556 height 301
click at [101, 235] on button "Direcciones" at bounding box center [119, 239] width 144 height 29
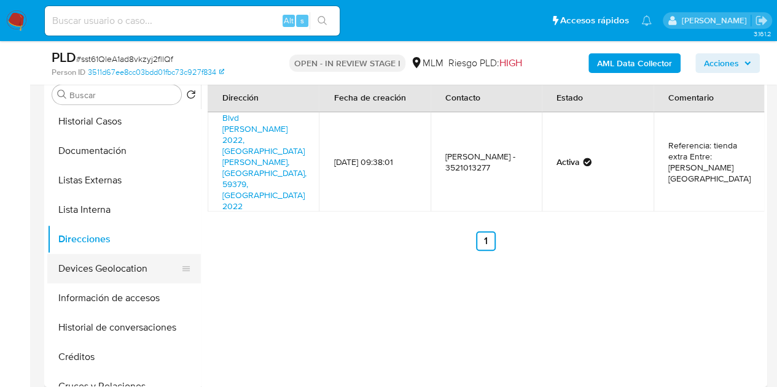
click at [81, 260] on button "Devices Geolocation" at bounding box center [119, 268] width 144 height 29
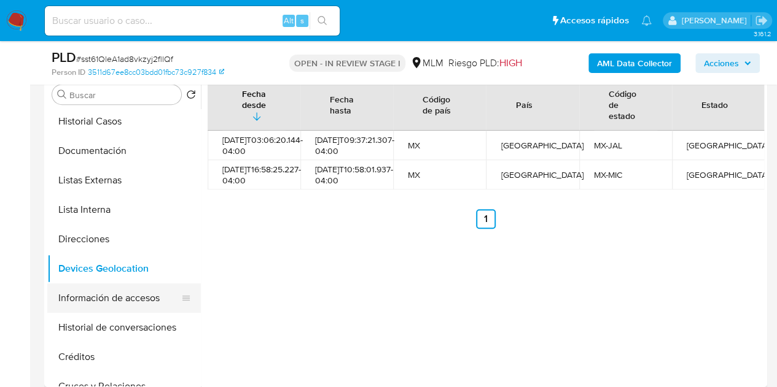
click at [130, 292] on button "Información de accesos" at bounding box center [119, 298] width 144 height 29
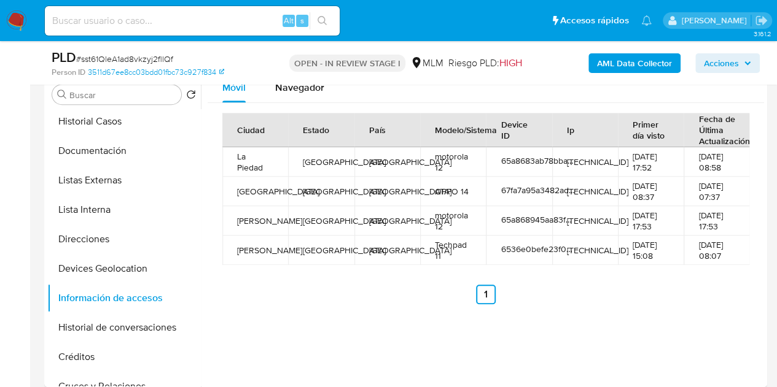
click at [337, 333] on div "Móvil Navegador Ciudad Estado País Modelo/Sistema Device ID Ip Primer día visto…" at bounding box center [482, 230] width 563 height 314
click at [126, 328] on button "Historial de conversaciones" at bounding box center [119, 327] width 144 height 29
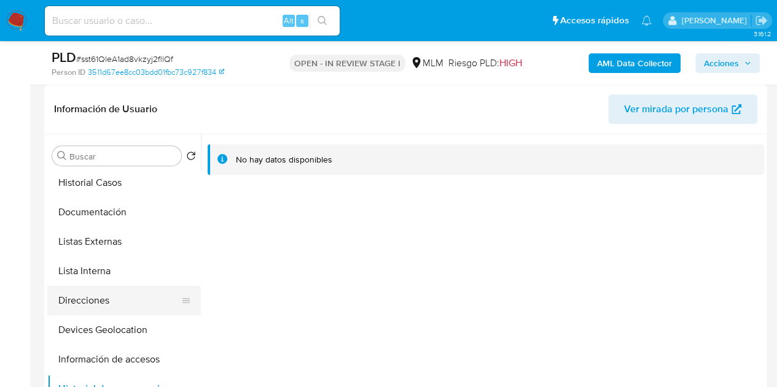
scroll to position [123, 0]
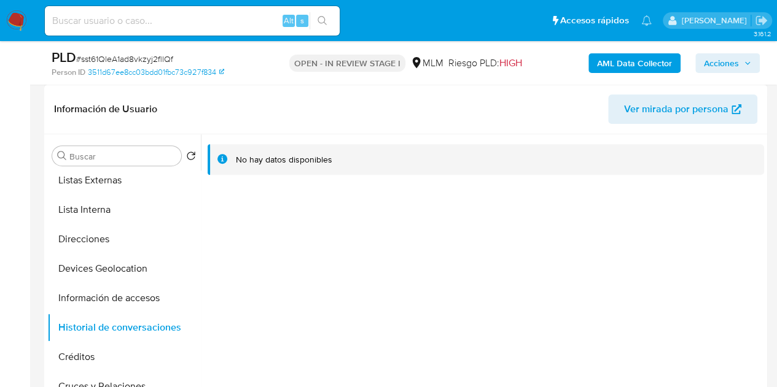
click at [365, 322] on div at bounding box center [482, 291] width 563 height 314
click at [389, 306] on div at bounding box center [482, 291] width 563 height 314
click at [399, 317] on div at bounding box center [482, 291] width 563 height 314
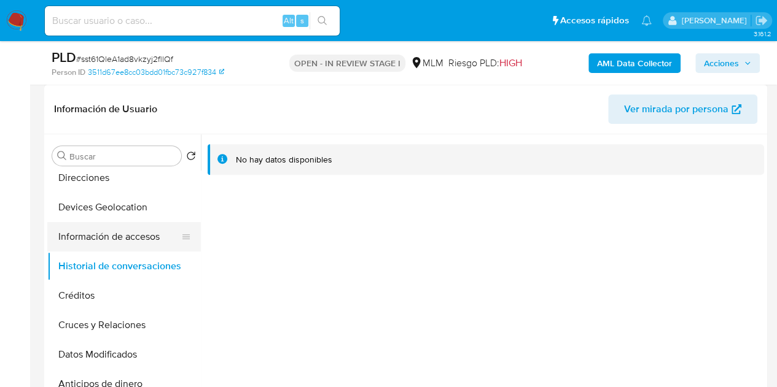
click at [115, 238] on button "Información de accesos" at bounding box center [119, 236] width 144 height 29
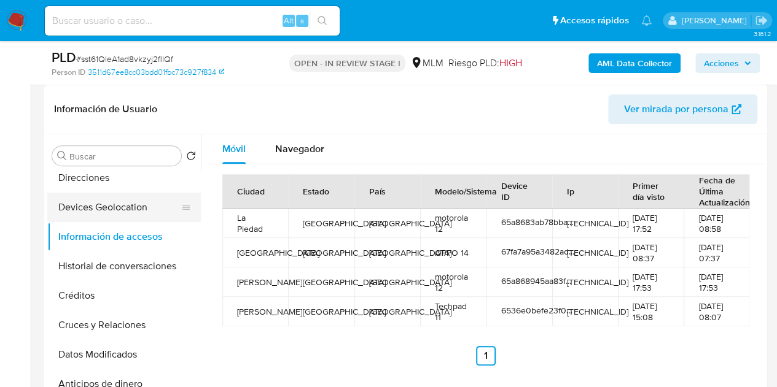
click at [117, 214] on button "Devices Geolocation" at bounding box center [119, 207] width 144 height 29
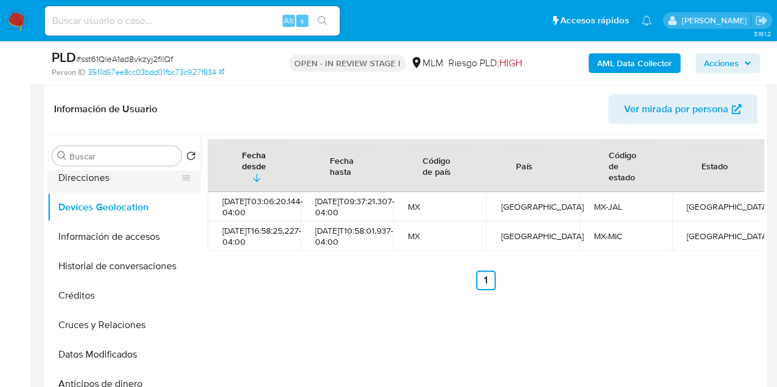
click at [119, 179] on button "Direcciones" at bounding box center [119, 177] width 144 height 29
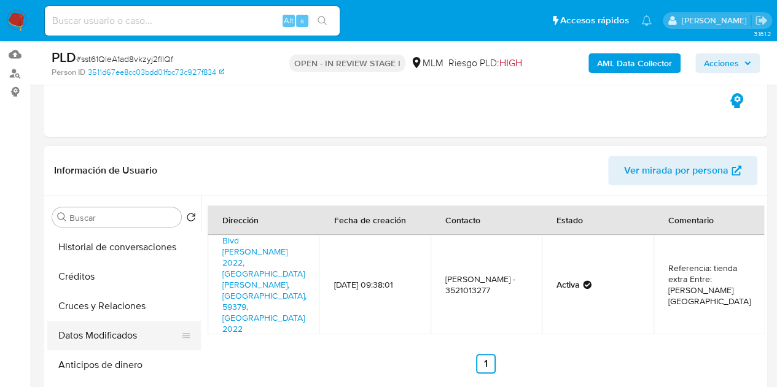
scroll to position [246, 0]
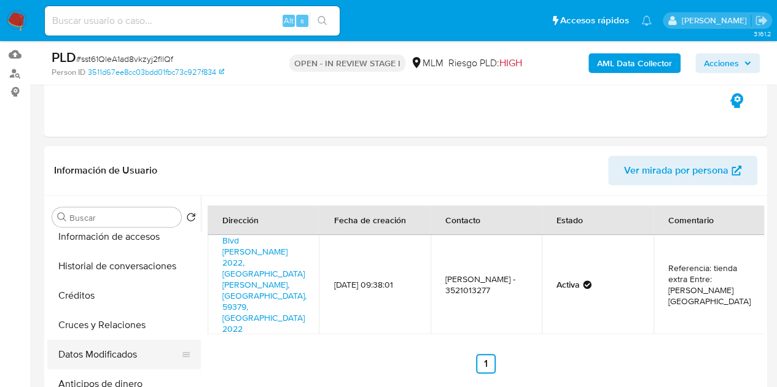
click at [108, 294] on button "Créditos" at bounding box center [124, 295] width 154 height 29
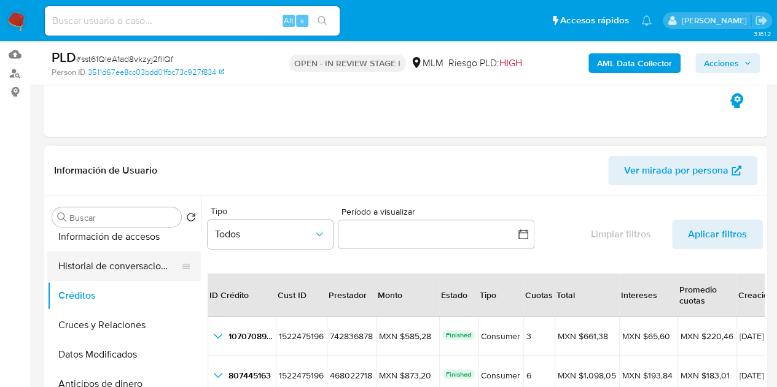
click at [130, 267] on button "Historial de conversaciones" at bounding box center [119, 266] width 144 height 29
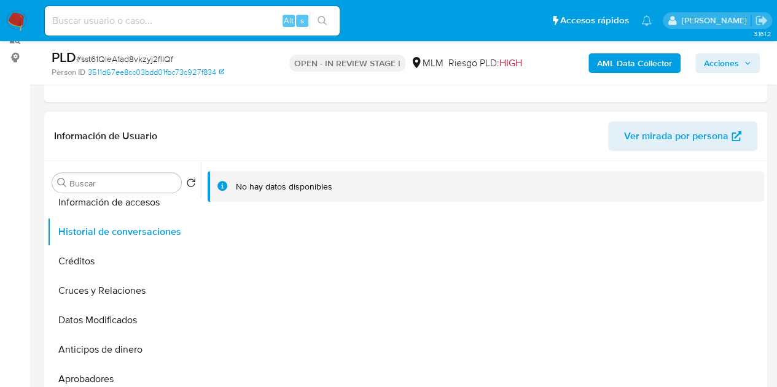
scroll to position [184, 0]
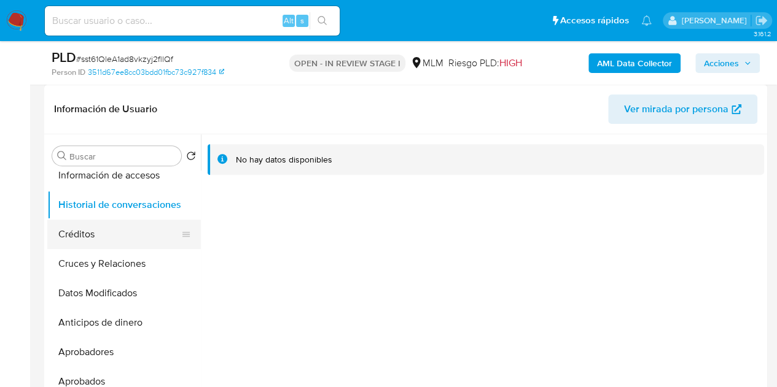
click at [76, 241] on button "Créditos" at bounding box center [119, 234] width 144 height 29
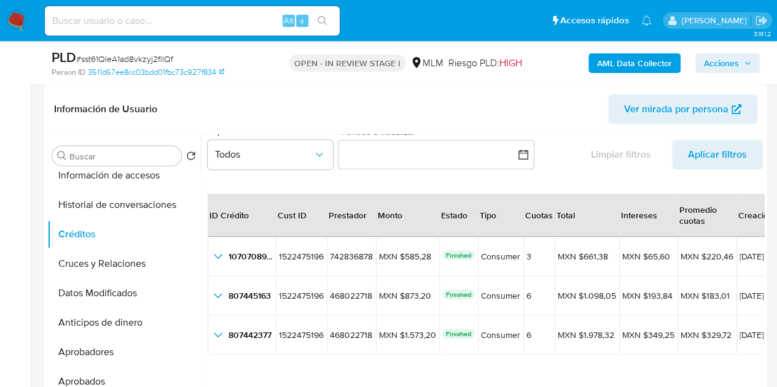
scroll to position [28, 0]
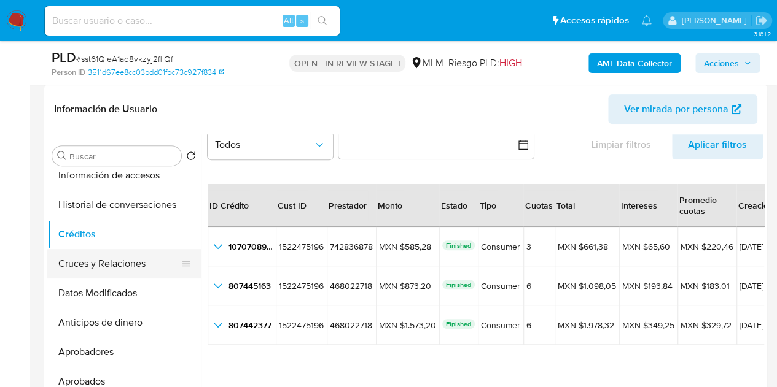
click at [103, 274] on button "Cruces y Relaciones" at bounding box center [119, 263] width 144 height 29
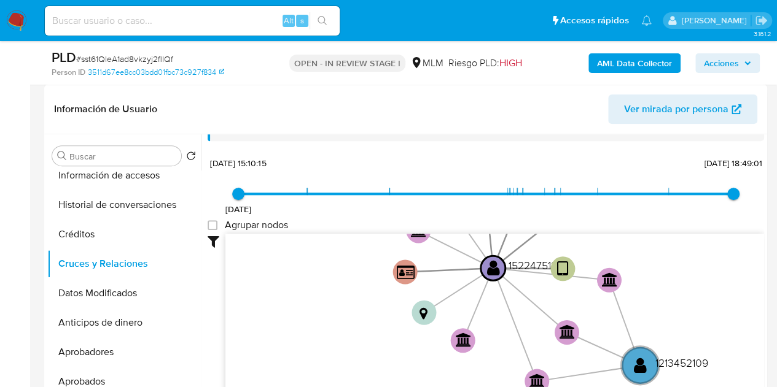
scroll to position [44, 0]
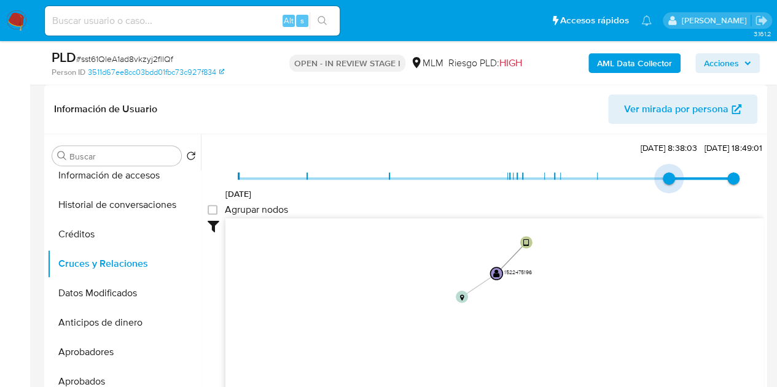
type input "1736786195000"
drag, startPoint x: 240, startPoint y: 177, endPoint x: 605, endPoint y: 178, distance: 364.7
click at [604, 180] on span "13/1/2025, 10:36:35" at bounding box center [597, 179] width 12 height 12
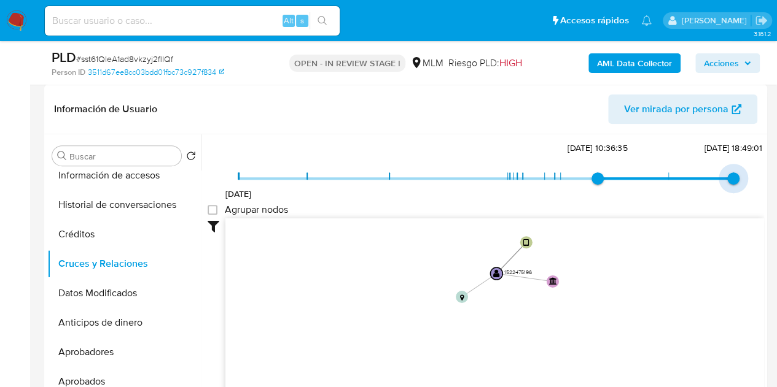
click at [733, 177] on span "1/7/2025, 18:49:01" at bounding box center [733, 179] width 12 height 12
click at [663, 174] on span "23/10/2023 13/1/2025, 10:36:35 12/4/2025, 8:38:03" at bounding box center [485, 178] width 495 height 18
type input "1751417341000"
drag, startPoint x: 685, startPoint y: 187, endPoint x: 737, endPoint y: 182, distance: 51.8
click at [737, 183] on span "1/7/2025, 18:49:01" at bounding box center [733, 179] width 12 height 12
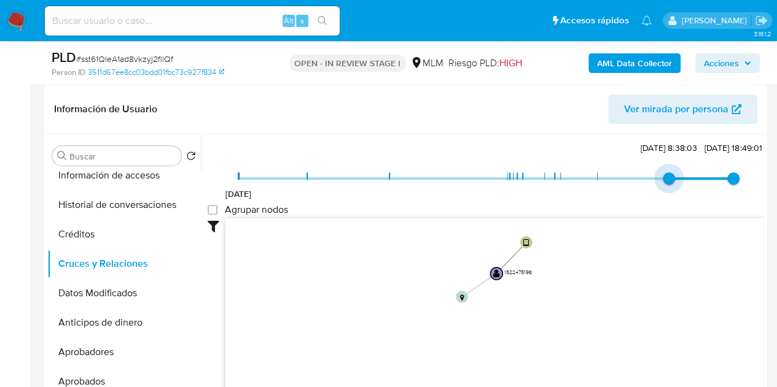
drag, startPoint x: 613, startPoint y: 183, endPoint x: 673, endPoint y: 181, distance: 60.2
click at [673, 182] on span "12/4/2025, 8:38:03" at bounding box center [669, 179] width 12 height 12
drag, startPoint x: 652, startPoint y: 179, endPoint x: 588, endPoint y: 179, distance: 63.3
click at [591, 179] on span "13/1/2025, 10:36:35" at bounding box center [597, 179] width 12 height 12
type input "1744468683000"
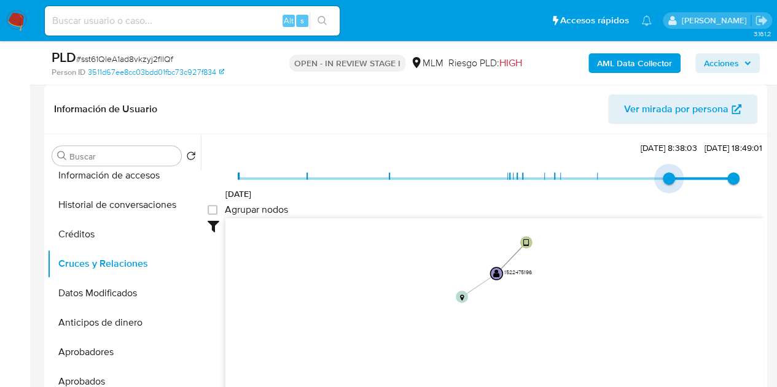
drag, startPoint x: 587, startPoint y: 179, endPoint x: 656, endPoint y: 179, distance: 68.8
click at [663, 179] on span "12/4/2025, 8:38:03" at bounding box center [669, 179] width 12 height 12
click at [734, 179] on span "1/7/2025, 18:49:01" at bounding box center [733, 179] width 12 height 12
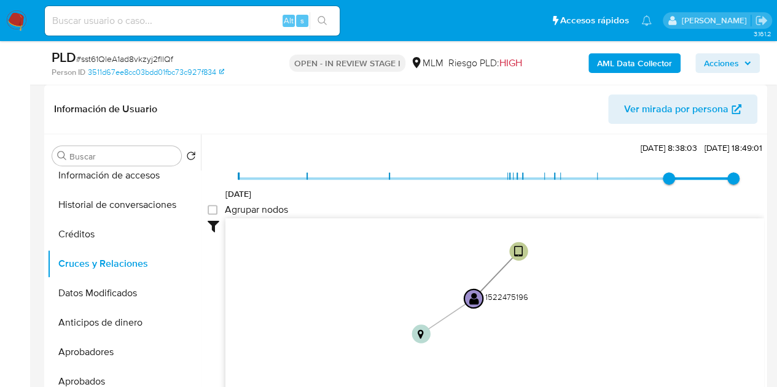
drag, startPoint x: 589, startPoint y: 303, endPoint x: 539, endPoint y: 332, distance: 58.9
click at [553, 343] on icon "device-67fa7a95a3482ad646547760  user-1522475196  1522475196 device-65a8683ab…" at bounding box center [494, 308] width 539 height 178
click at [510, 249] on text "" at bounding box center [508, 253] width 9 height 14
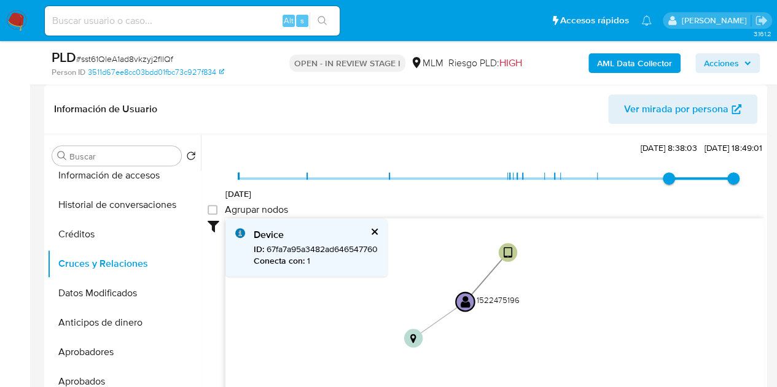
click at [377, 230] on button "cerrar" at bounding box center [374, 232] width 8 height 8
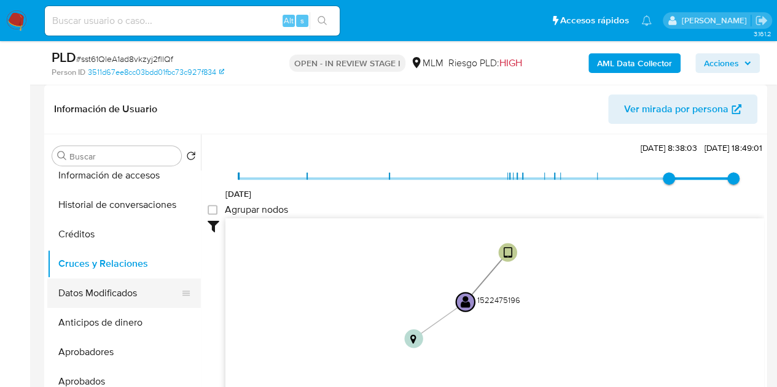
click at [101, 289] on button "Datos Modificados" at bounding box center [119, 293] width 144 height 29
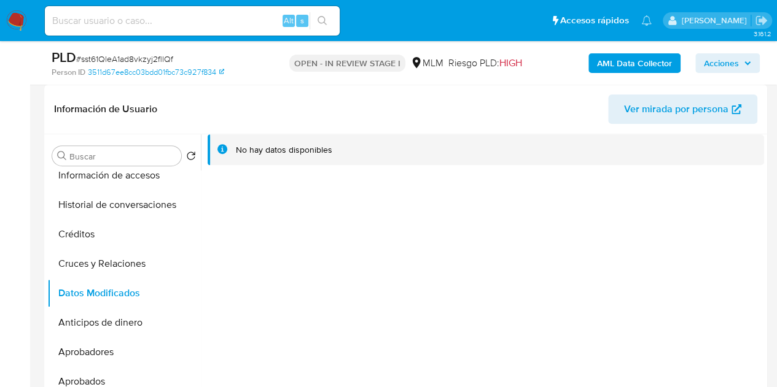
click at [276, 338] on div "No hay datos disponibles" at bounding box center [482, 291] width 563 height 314
click at [119, 327] on button "Anticipos de dinero" at bounding box center [119, 322] width 144 height 29
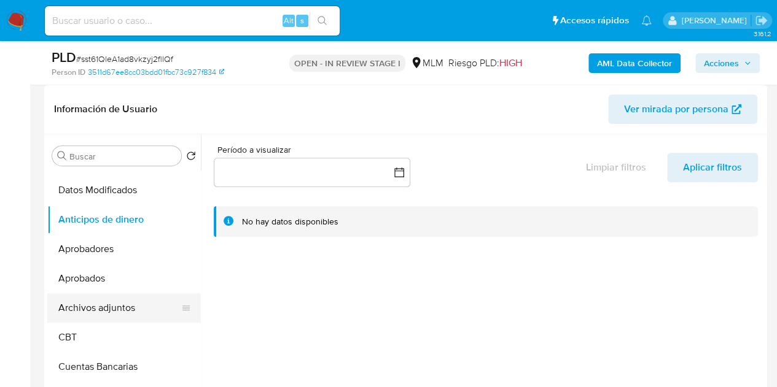
scroll to position [368, 0]
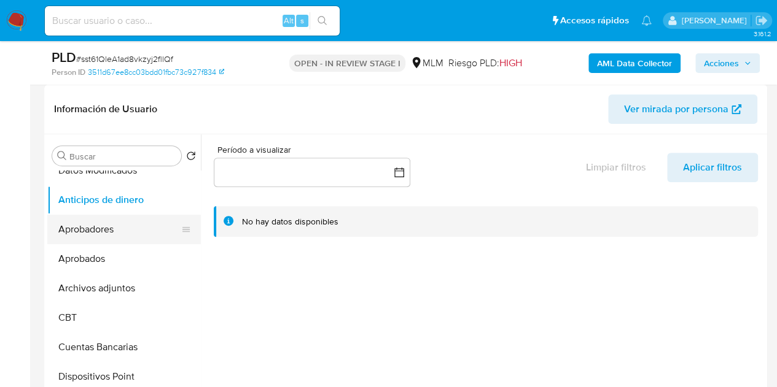
click at [95, 231] on button "Aprobadores" at bounding box center [119, 229] width 144 height 29
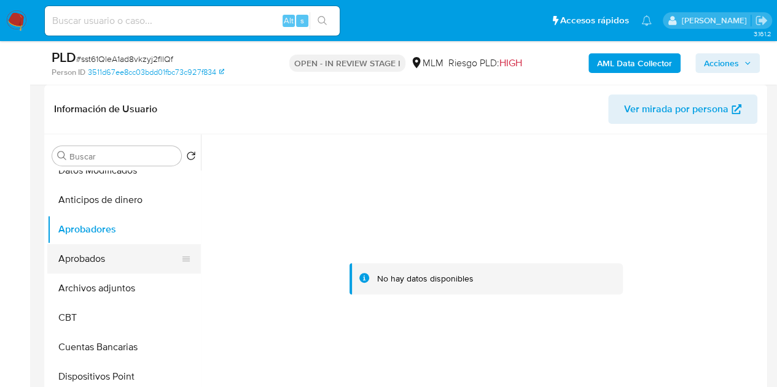
click at [124, 259] on button "Aprobados" at bounding box center [119, 258] width 144 height 29
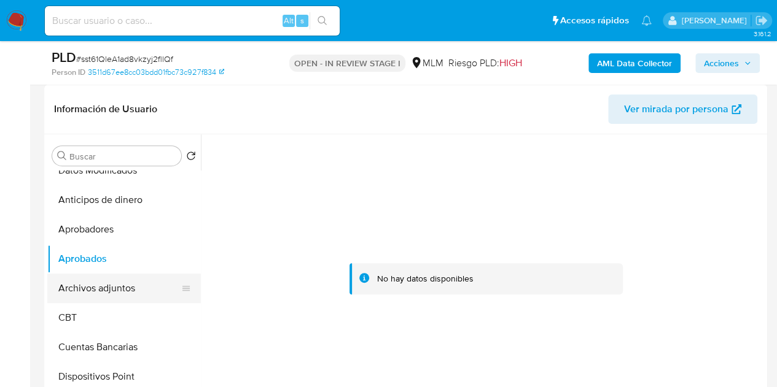
click at [96, 295] on button "Archivos adjuntos" at bounding box center [119, 288] width 144 height 29
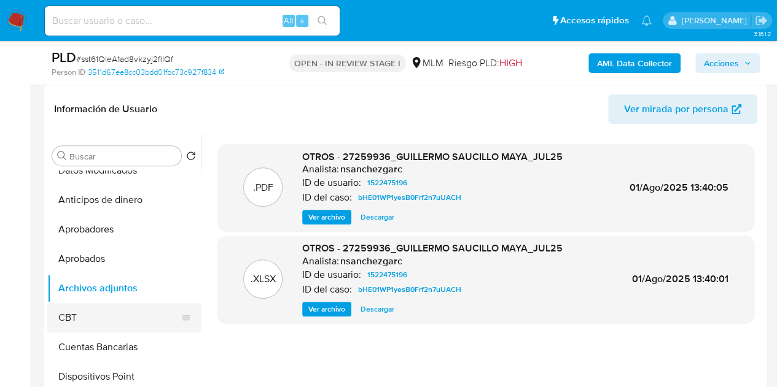
click at [102, 317] on button "CBT" at bounding box center [119, 317] width 144 height 29
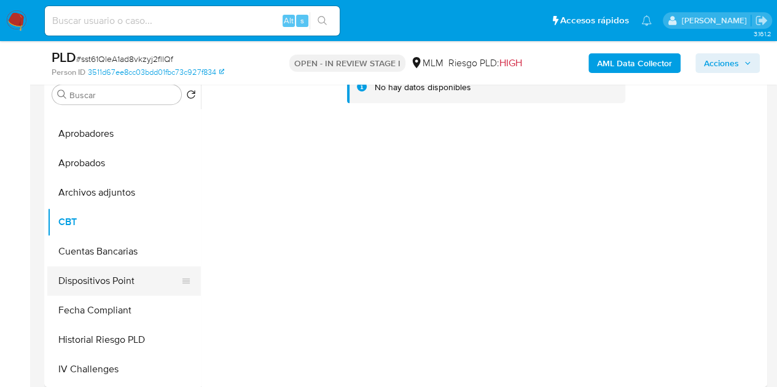
scroll to position [430, 0]
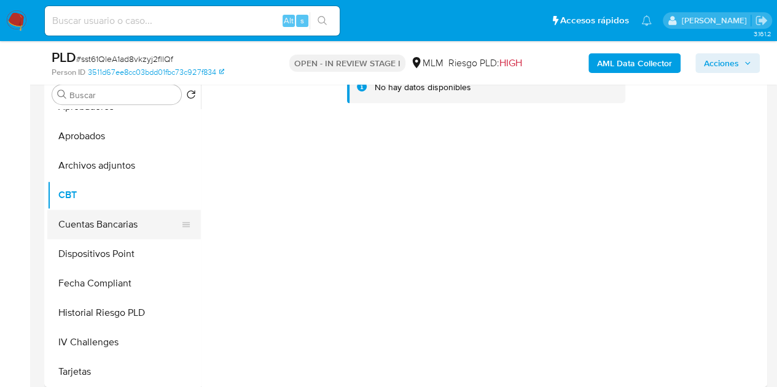
click at [102, 229] on button "Cuentas Bancarias" at bounding box center [119, 224] width 144 height 29
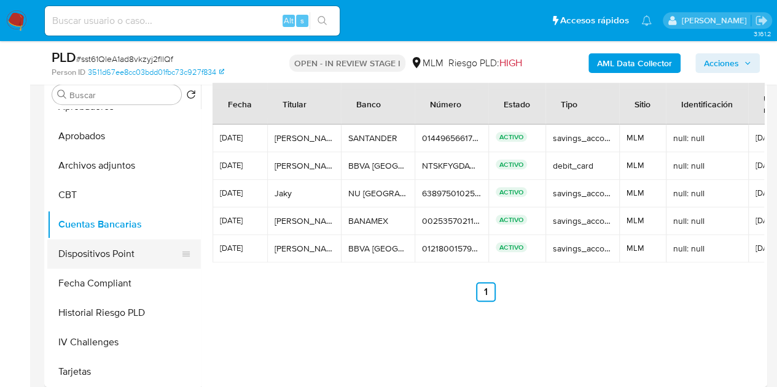
click at [89, 259] on button "Dispositivos Point" at bounding box center [119, 253] width 144 height 29
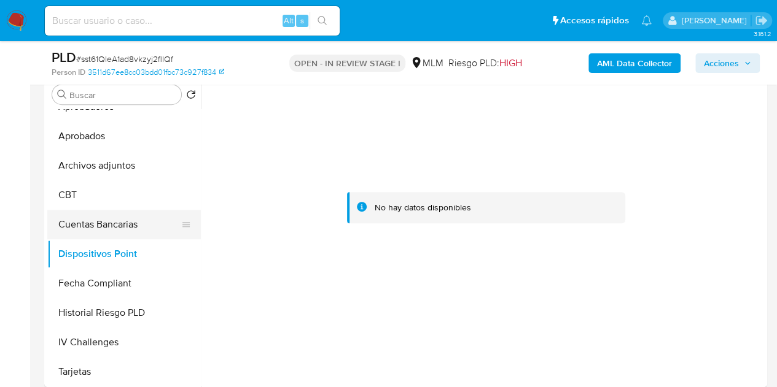
click at [113, 227] on button "Cuentas Bancarias" at bounding box center [119, 224] width 144 height 29
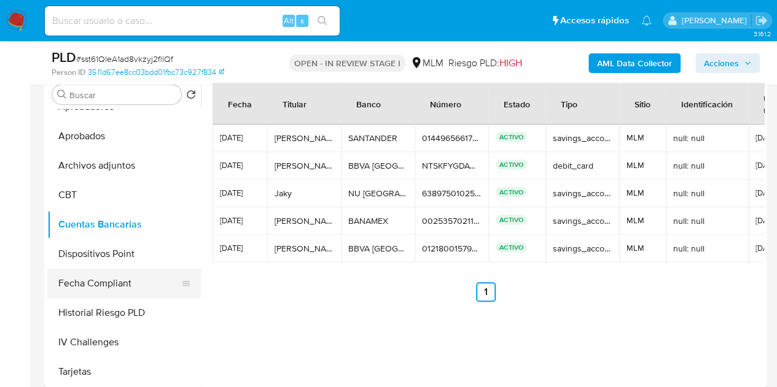
click at [93, 279] on button "Fecha Compliant" at bounding box center [119, 283] width 144 height 29
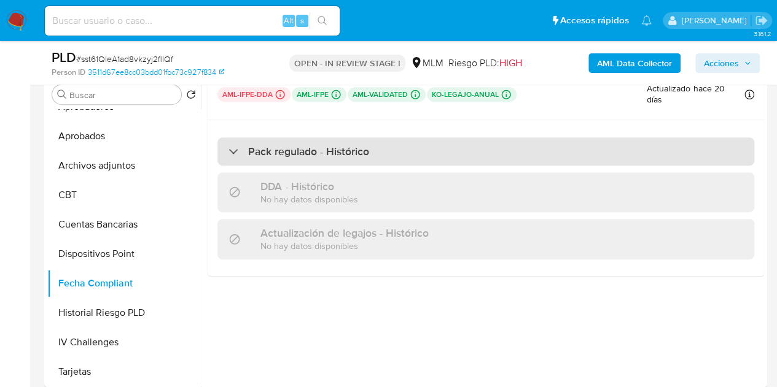
click at [295, 158] on h3 "Pack regulado - Histórico" at bounding box center [308, 152] width 121 height 14
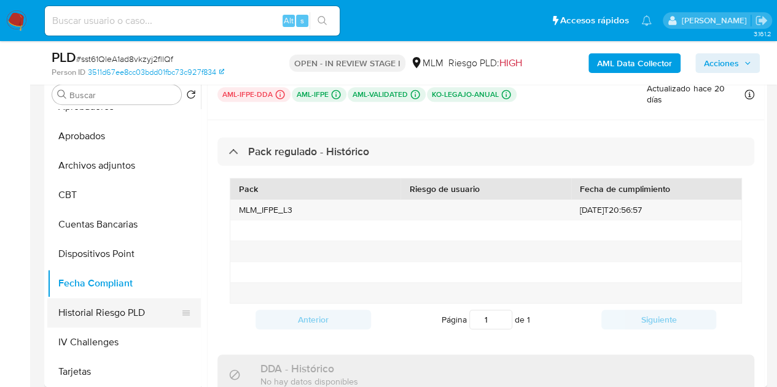
click at [97, 308] on button "Historial Riesgo PLD" at bounding box center [119, 312] width 144 height 29
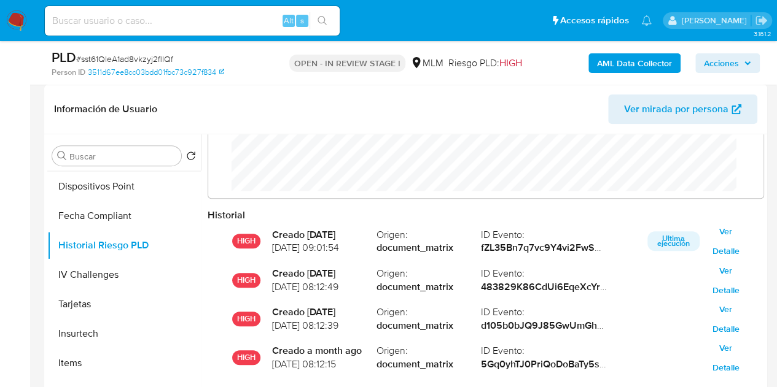
scroll to position [578, 0]
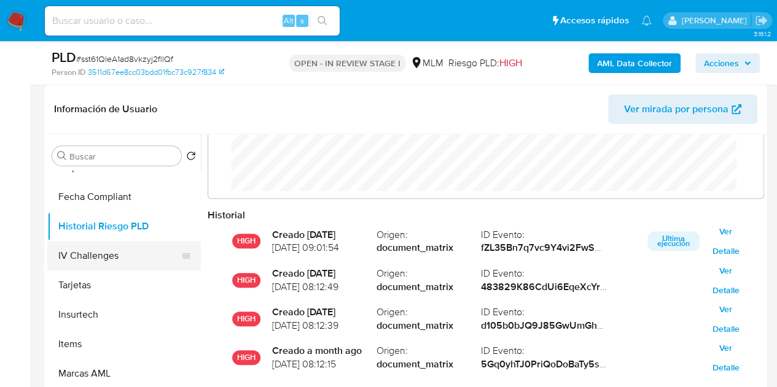
click at [122, 258] on button "IV Challenges" at bounding box center [119, 255] width 144 height 29
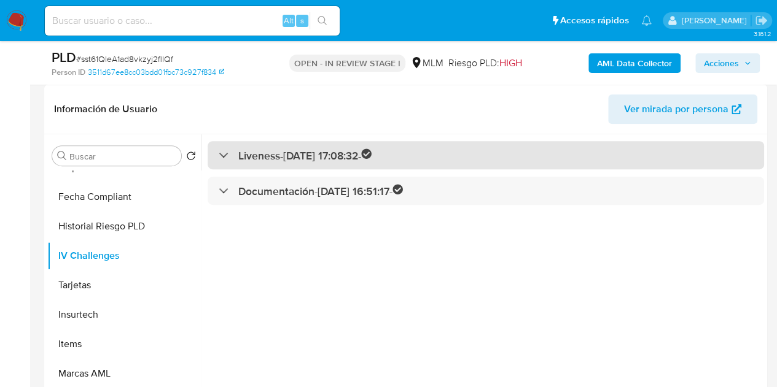
click at [270, 159] on h3 "Liveness - 23/10/2023 17:08:32 -" at bounding box center [305, 156] width 134 height 14
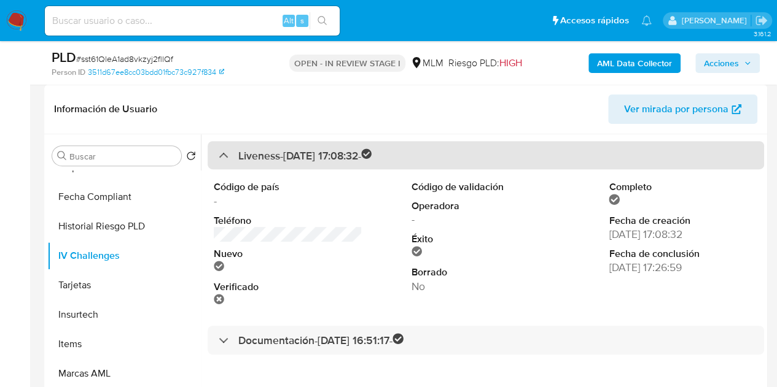
click at [269, 160] on h3 "Liveness - 23/10/2023 17:08:32 -" at bounding box center [305, 156] width 134 height 14
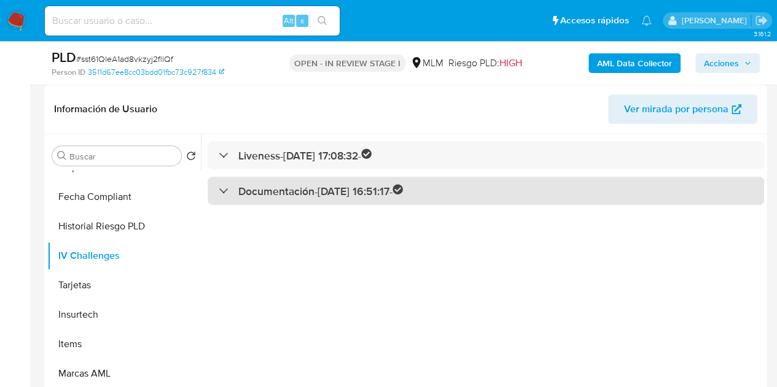
click at [259, 187] on h3 "Documentación - 24/10/2023 16:51:17 -" at bounding box center [320, 191] width 165 height 14
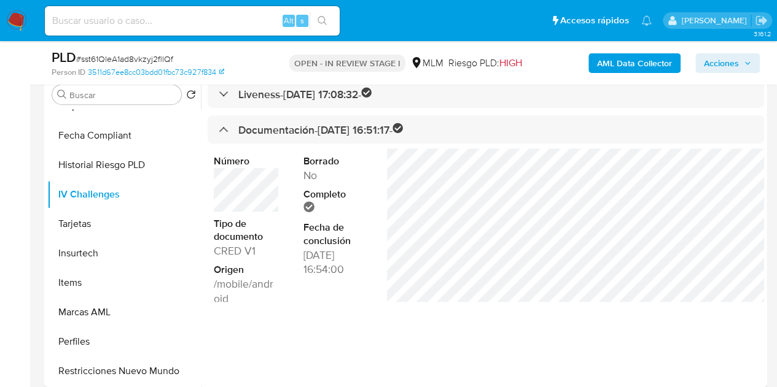
scroll to position [184, 0]
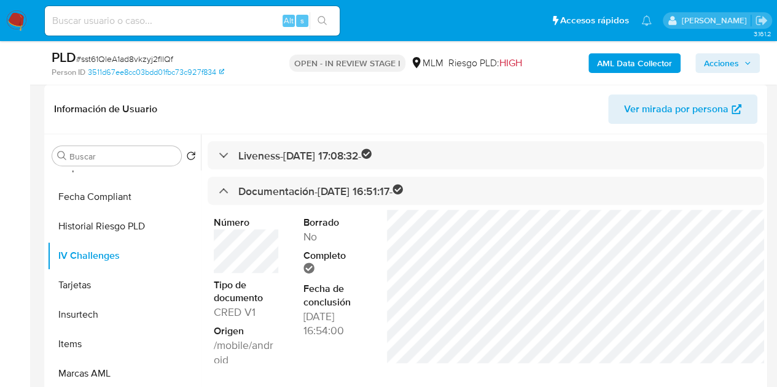
click at [97, 288] on button "Tarjetas" at bounding box center [119, 285] width 144 height 29
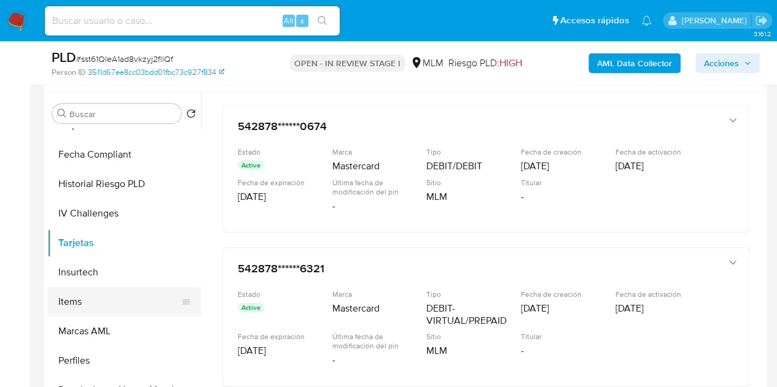
scroll to position [246, 0]
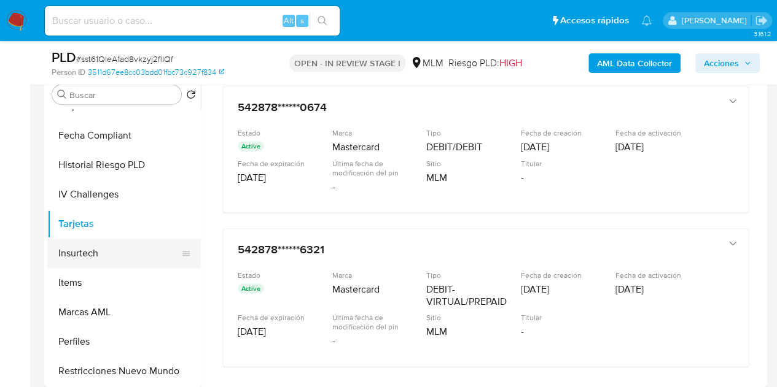
click at [90, 256] on button "Insurtech" at bounding box center [119, 253] width 144 height 29
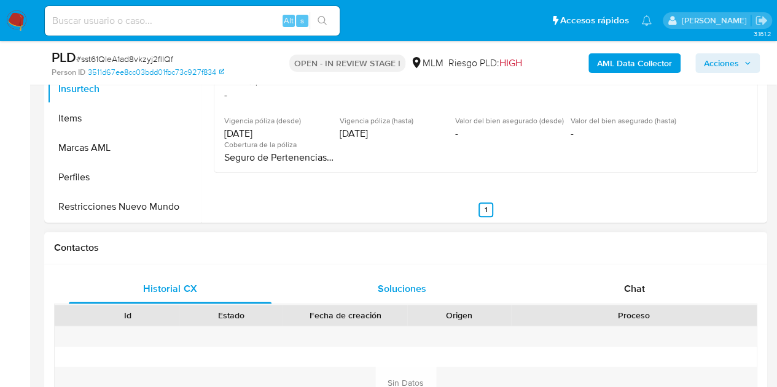
scroll to position [430, 0]
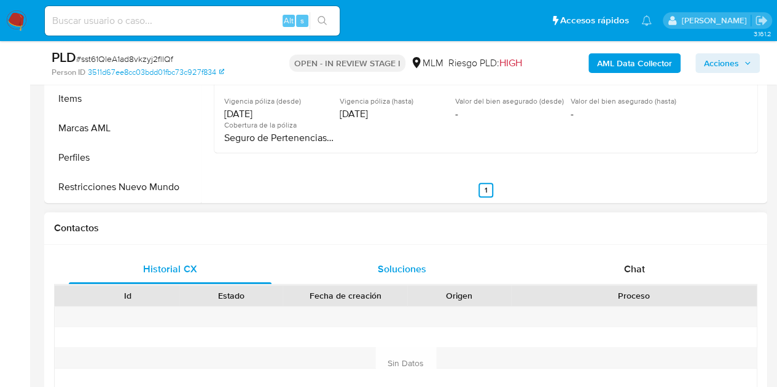
click at [375, 262] on div "Soluciones" at bounding box center [402, 269] width 203 height 29
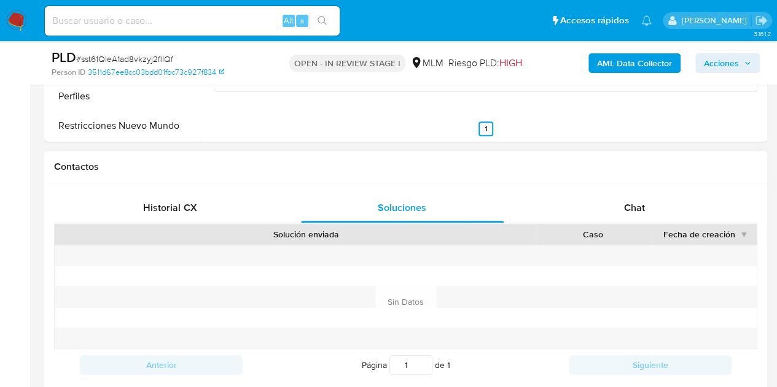
scroll to position [553, 0]
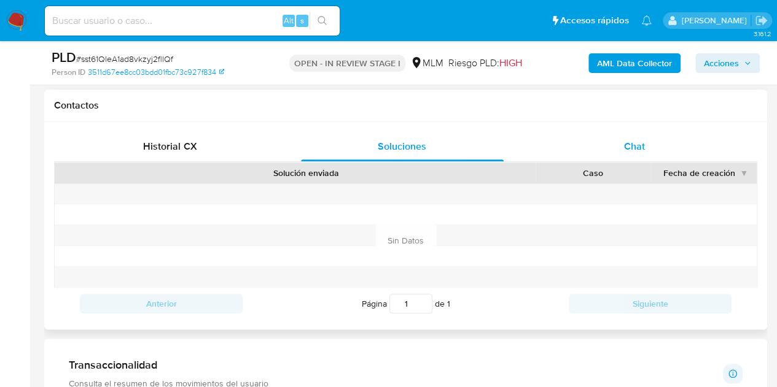
click at [657, 144] on div "Chat" at bounding box center [634, 146] width 203 height 29
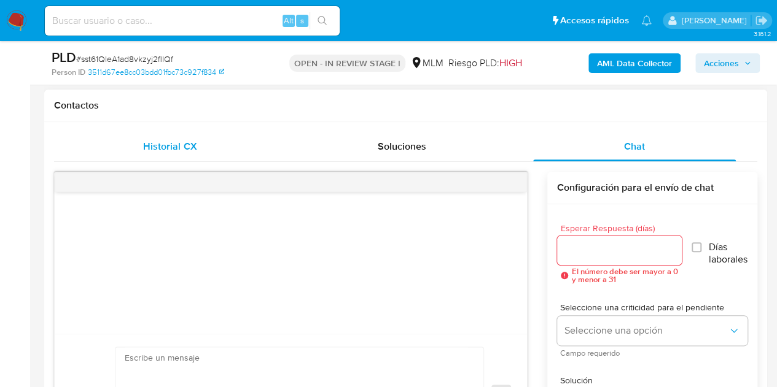
click at [174, 148] on span "Historial CX" at bounding box center [169, 146] width 53 height 14
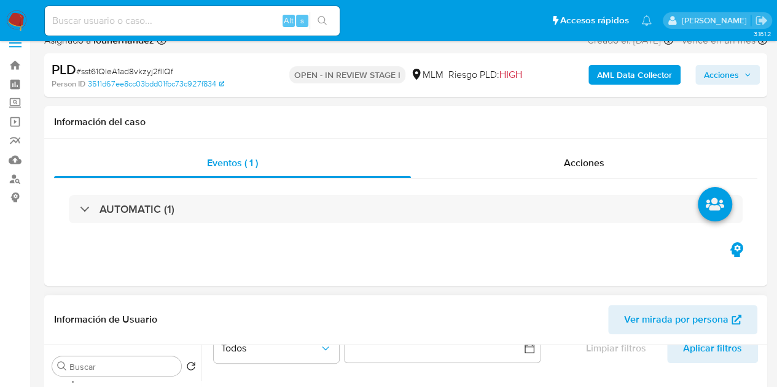
scroll to position [0, 0]
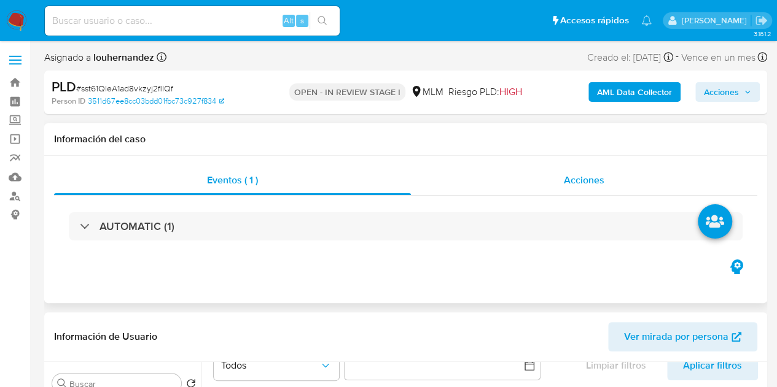
click at [581, 181] on span "Acciones" at bounding box center [584, 180] width 41 height 14
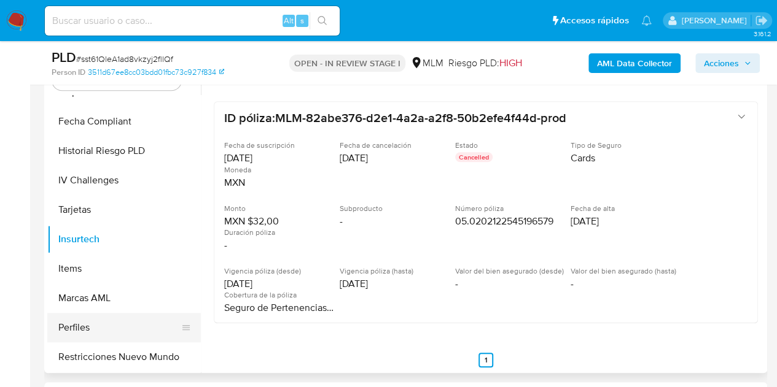
scroll to position [368, 0]
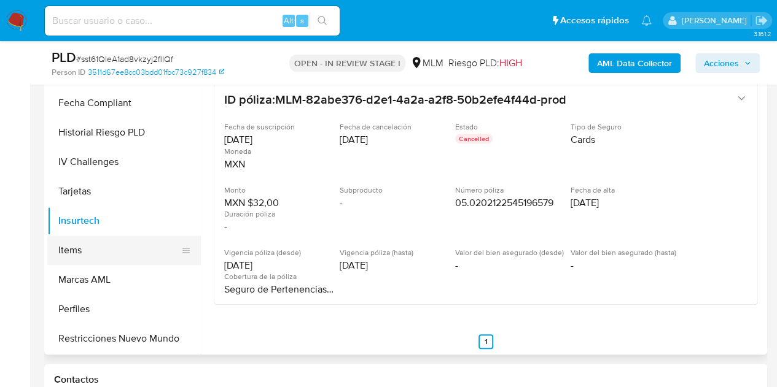
click at [96, 255] on button "Items" at bounding box center [119, 250] width 144 height 29
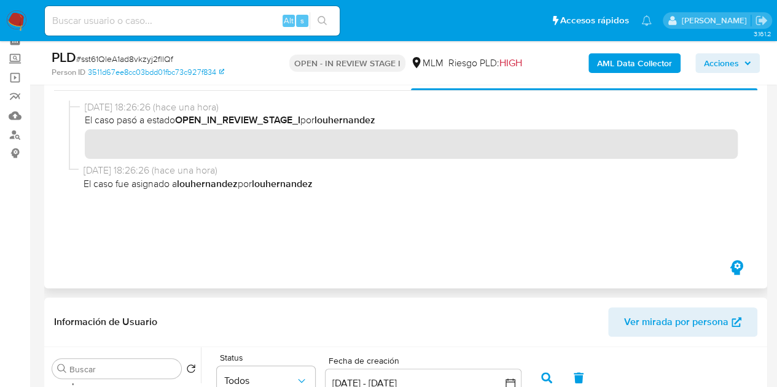
scroll to position [0, 0]
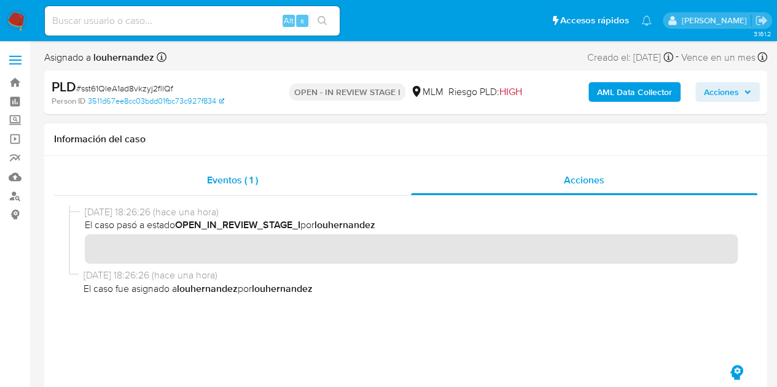
click at [306, 183] on div "Eventos ( 1 )" at bounding box center [232, 180] width 357 height 29
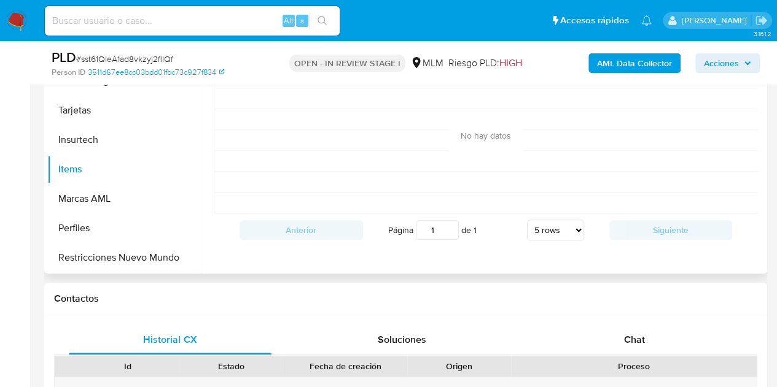
scroll to position [368, 0]
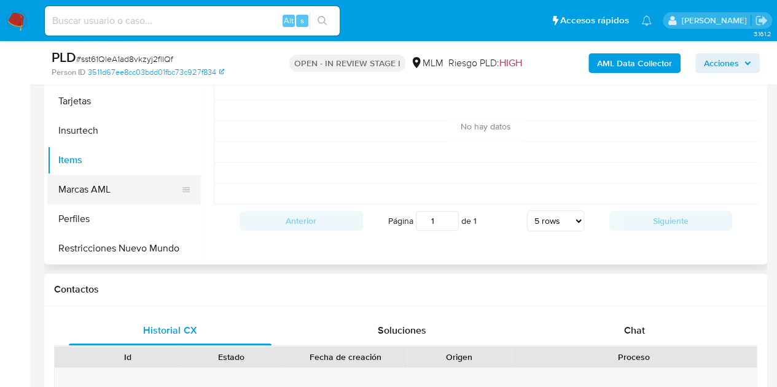
click at [96, 196] on button "Marcas AML" at bounding box center [119, 189] width 144 height 29
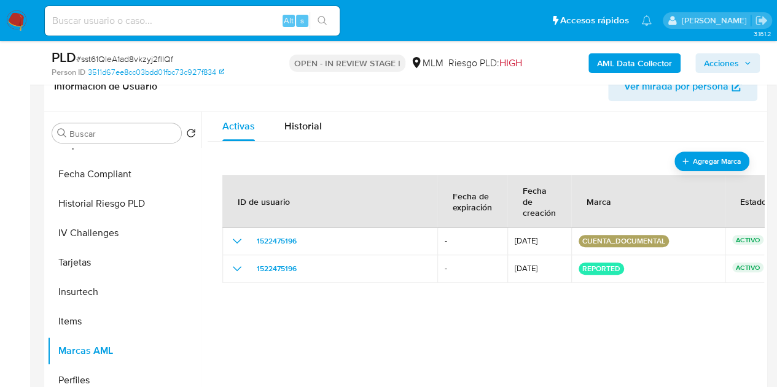
scroll to position [235, 0]
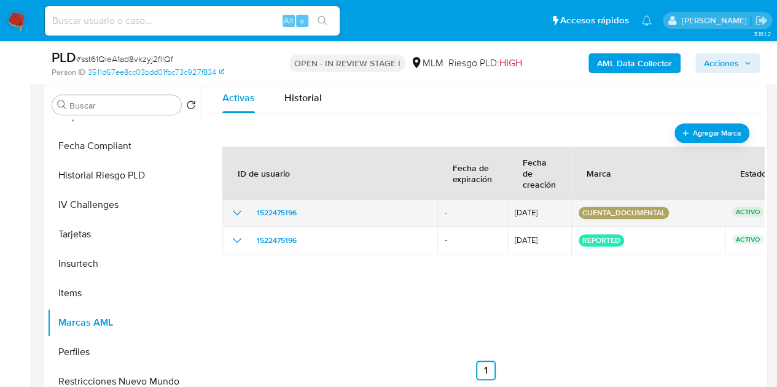
click at [241, 213] on icon "show_hidden_detail_by_id_1522475196" at bounding box center [237, 213] width 15 height 15
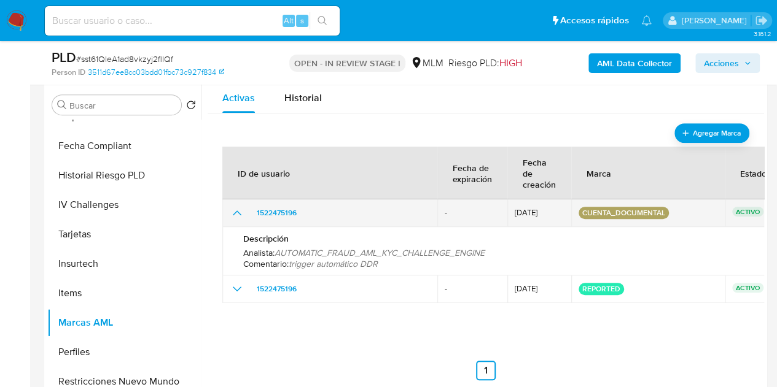
click at [241, 213] on icon "show_hidden_detail_by_id_1522475196" at bounding box center [237, 213] width 15 height 15
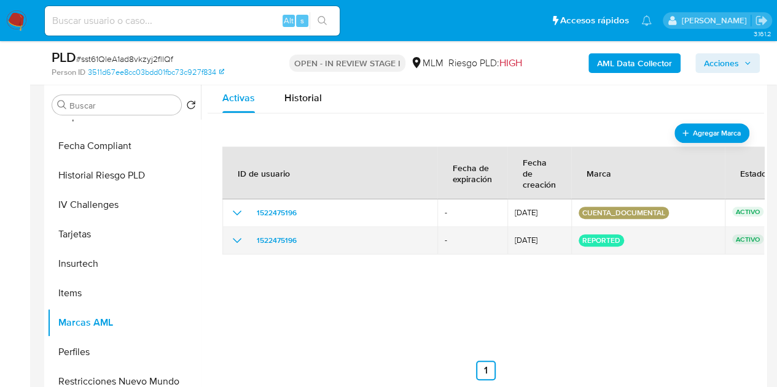
click at [244, 241] on icon "show_hidden_detail_by_id_1522475196" at bounding box center [237, 240] width 15 height 15
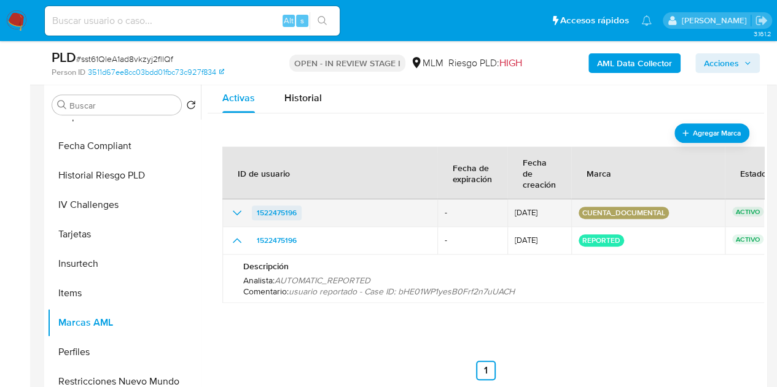
click at [274, 214] on span "1522475196" at bounding box center [277, 213] width 40 height 15
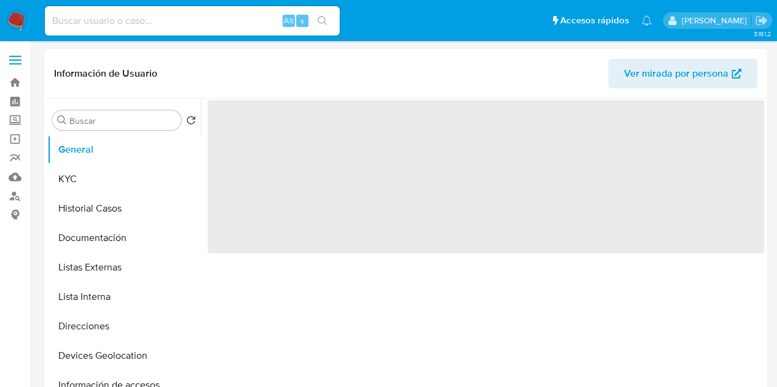
select select "10"
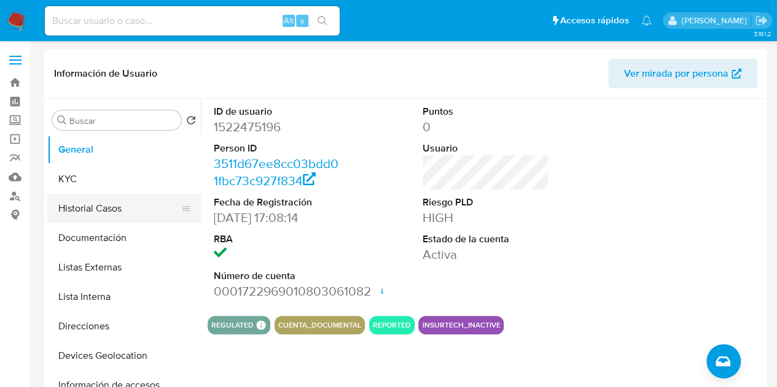
click at [114, 212] on button "Historial Casos" at bounding box center [119, 208] width 144 height 29
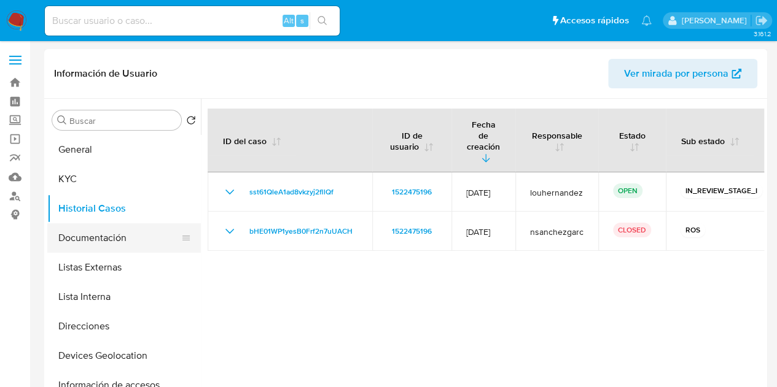
click at [88, 241] on button "Documentación" at bounding box center [119, 238] width 144 height 29
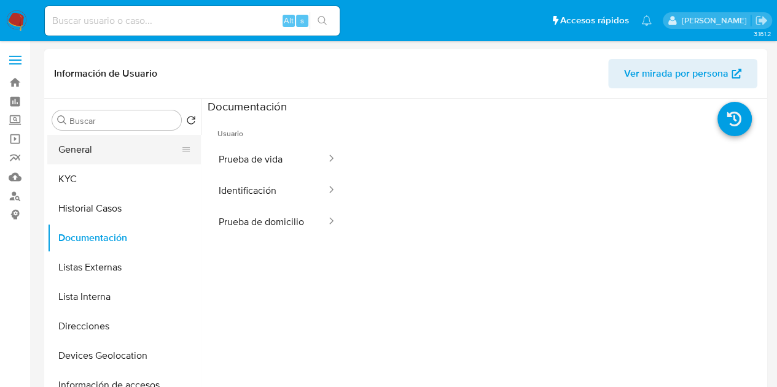
click at [71, 152] on button "General" at bounding box center [119, 149] width 144 height 29
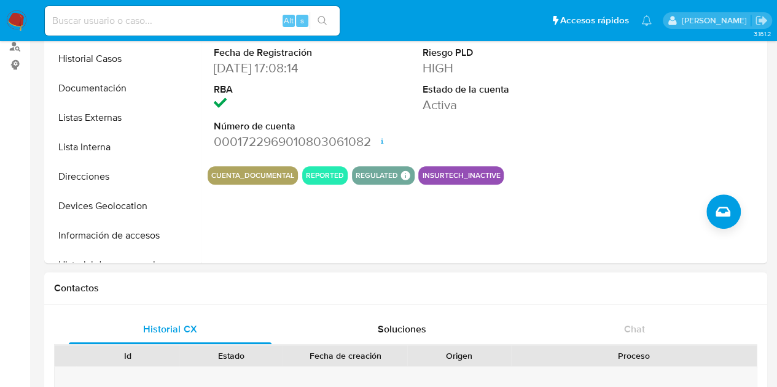
scroll to position [184, 0]
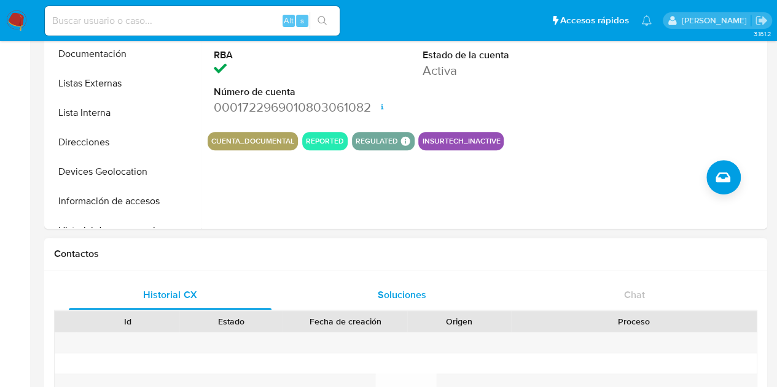
click at [401, 299] on span "Soluciones" at bounding box center [402, 295] width 49 height 14
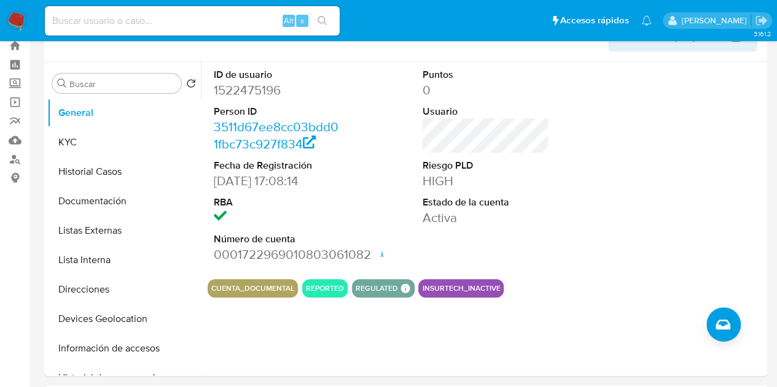
scroll to position [0, 0]
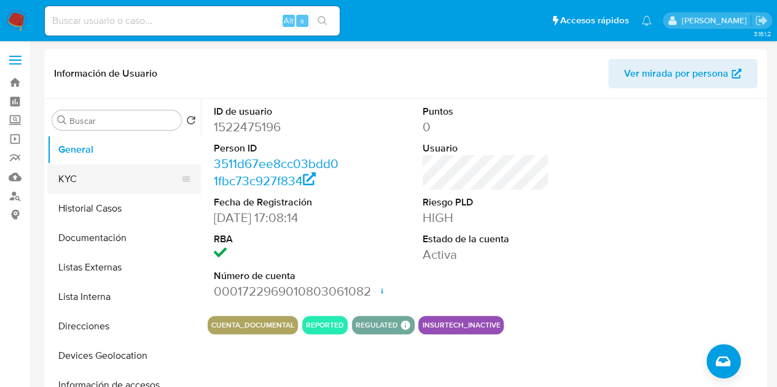
click at [133, 176] on button "KYC" at bounding box center [119, 179] width 144 height 29
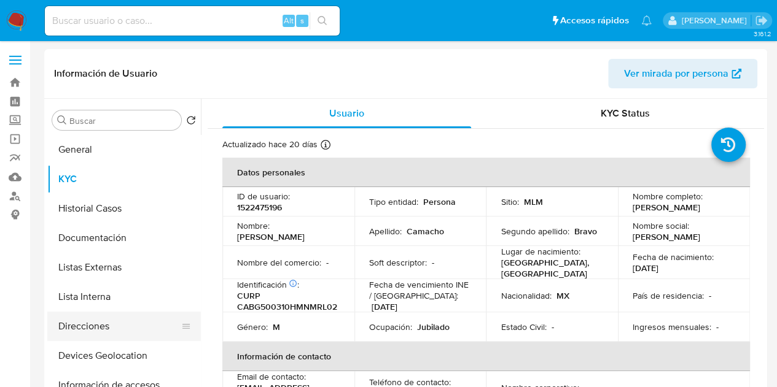
scroll to position [61, 0]
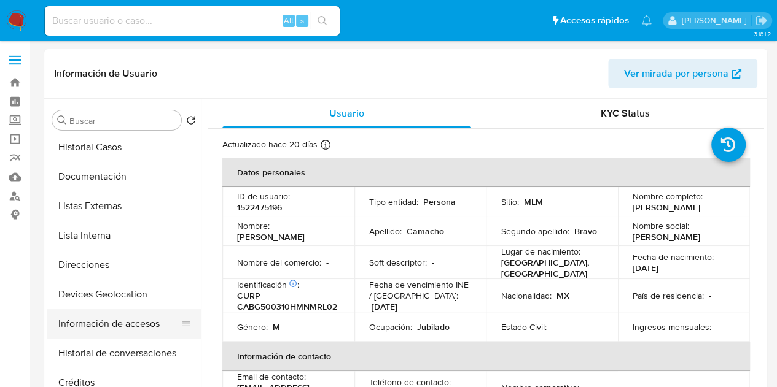
click at [129, 327] on button "Información de accesos" at bounding box center [119, 323] width 144 height 29
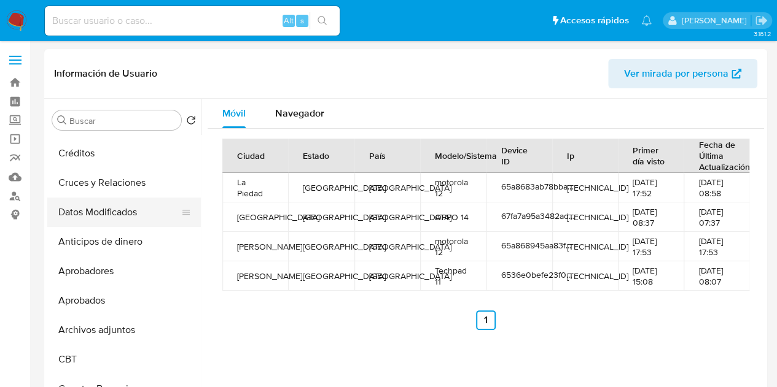
scroll to position [307, 0]
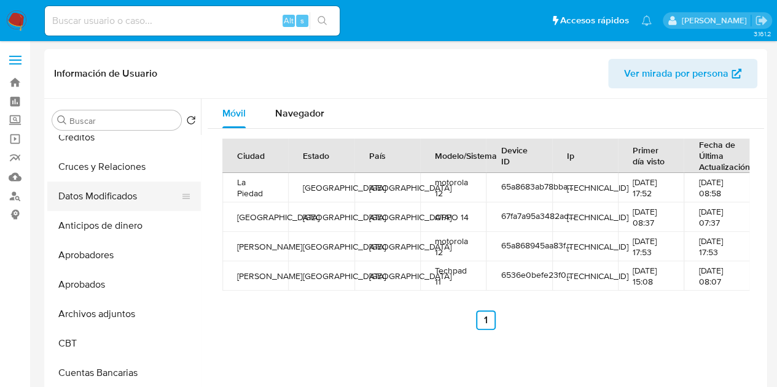
click at [112, 314] on button "Archivos adjuntos" at bounding box center [124, 314] width 154 height 29
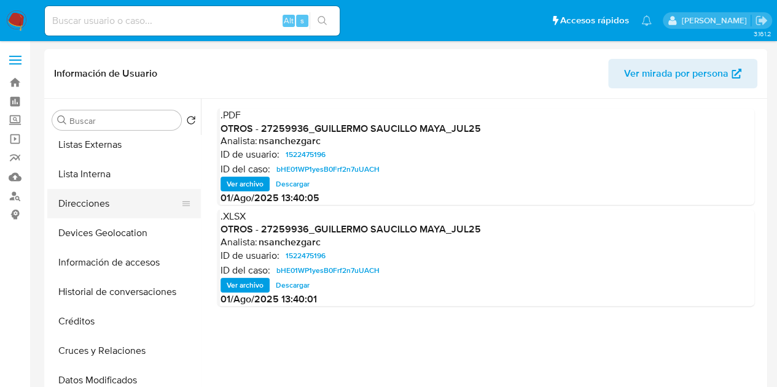
scroll to position [0, 0]
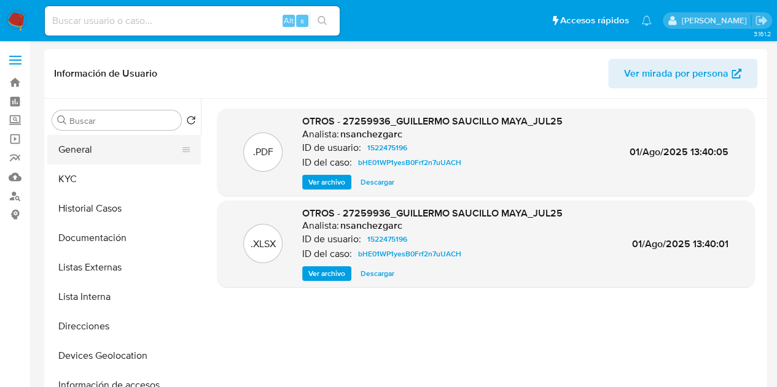
click at [97, 150] on button "General" at bounding box center [119, 149] width 144 height 29
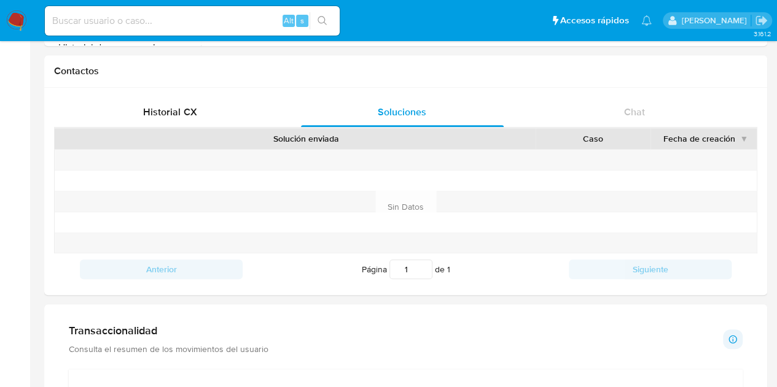
scroll to position [368, 0]
click at [155, 111] on span "Historial CX" at bounding box center [169, 111] width 53 height 14
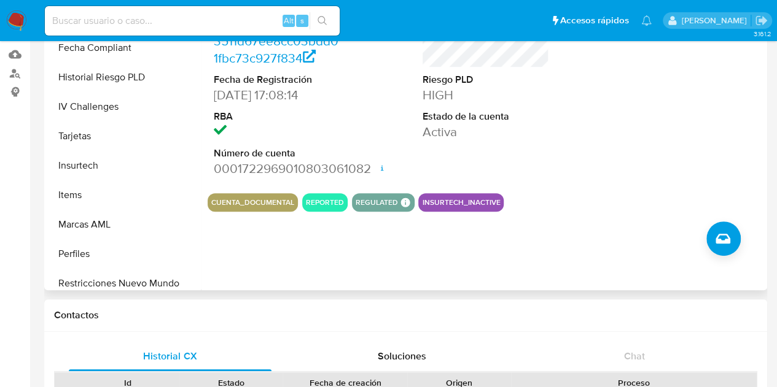
scroll to position [578, 0]
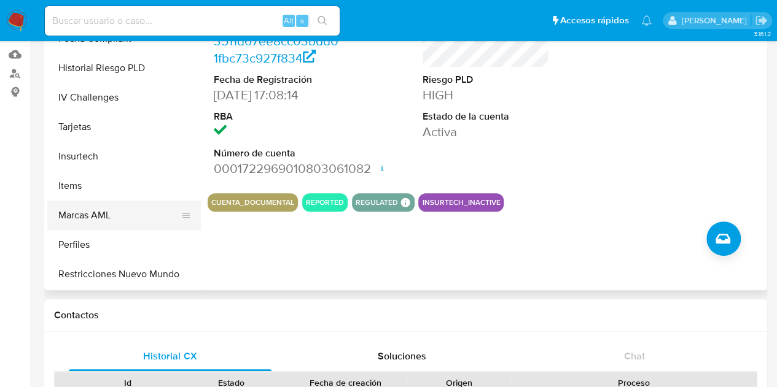
click at [109, 211] on button "Marcas AML" at bounding box center [119, 215] width 144 height 29
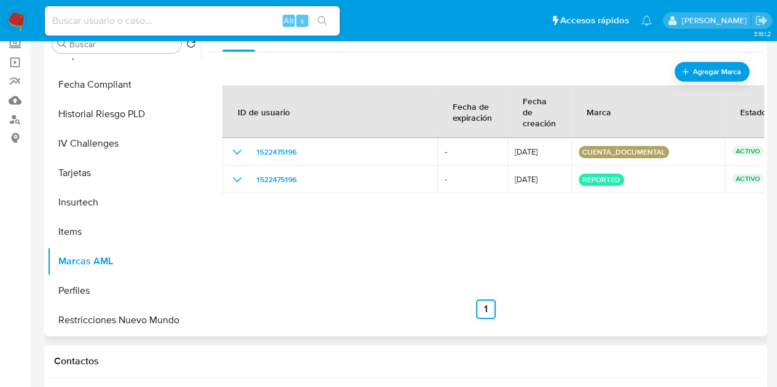
scroll to position [61, 0]
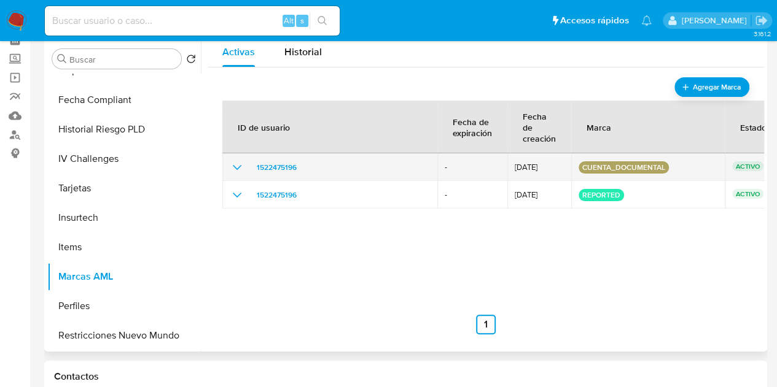
click at [233, 165] on icon "show_hidden_detail_by_id_1522475196" at bounding box center [237, 167] width 15 height 15
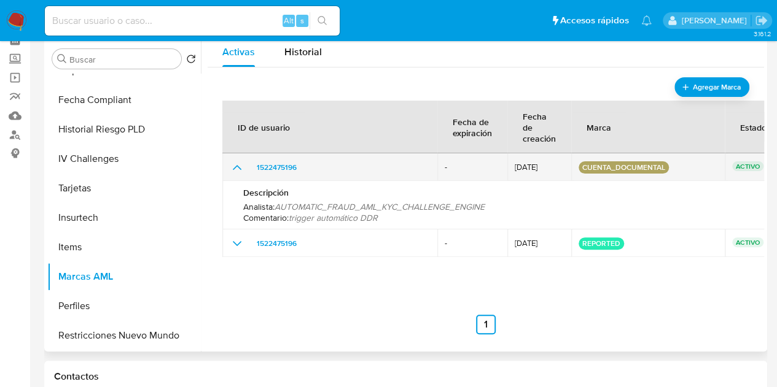
click at [233, 165] on icon "show_hidden_detail_by_id_1522475196" at bounding box center [237, 167] width 15 height 15
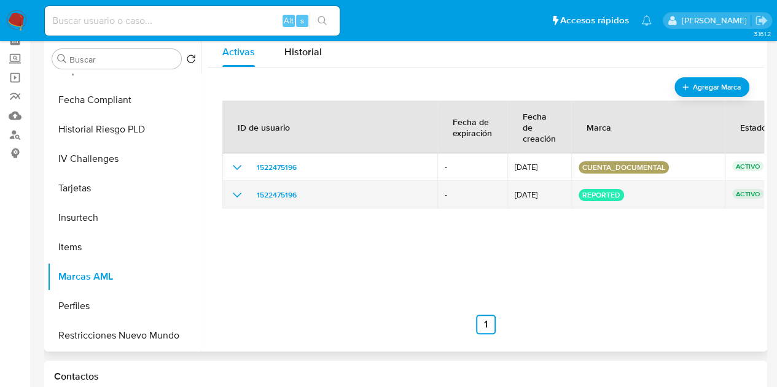
click at [242, 197] on icon "show_hidden_detail_by_id_1522475196" at bounding box center [237, 195] width 15 height 15
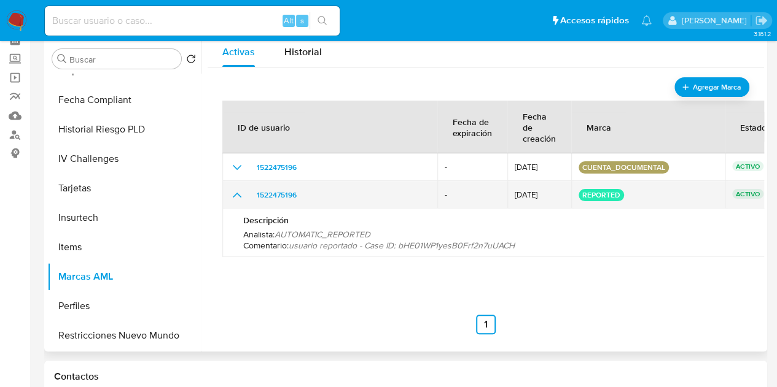
click at [240, 196] on icon "show_hidden_detail_by_id_1522475196" at bounding box center [237, 195] width 9 height 5
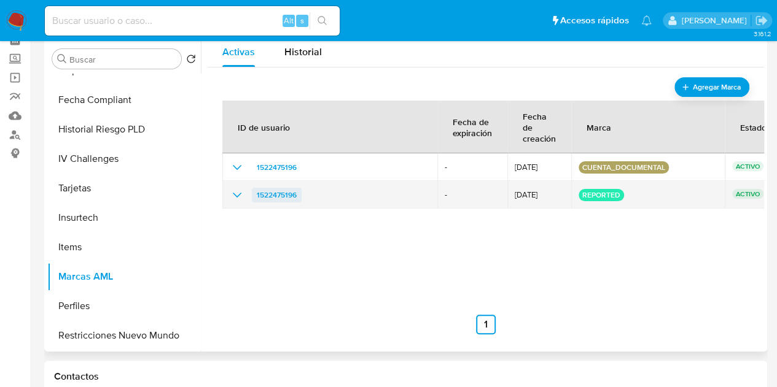
click at [274, 190] on span "1522475196" at bounding box center [277, 195] width 40 height 15
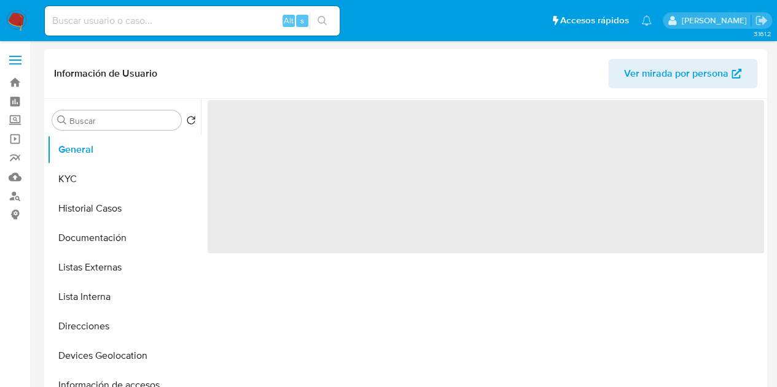
select select "10"
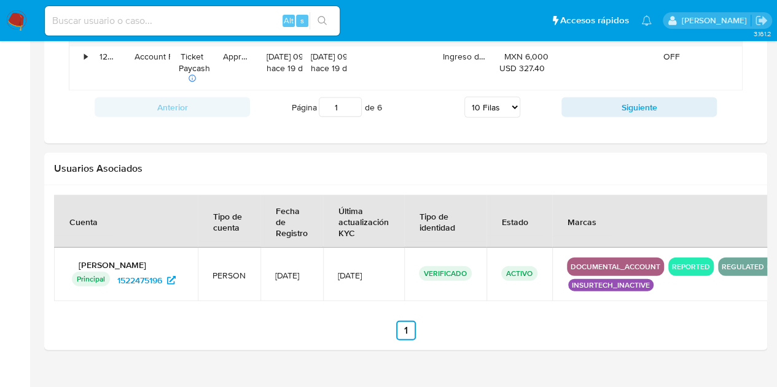
scroll to position [1357, 0]
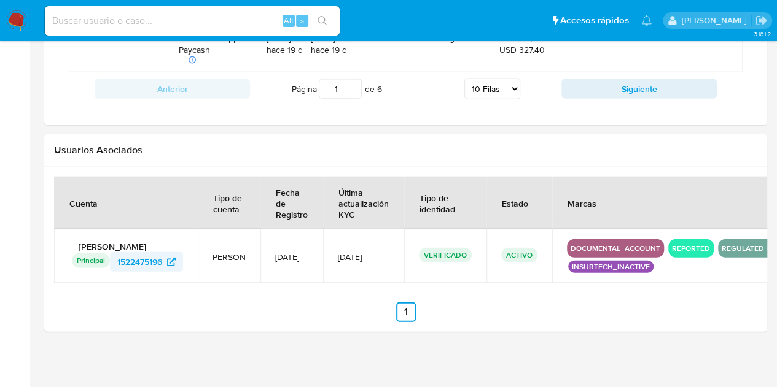
click at [141, 257] on span "1522475196" at bounding box center [139, 262] width 45 height 20
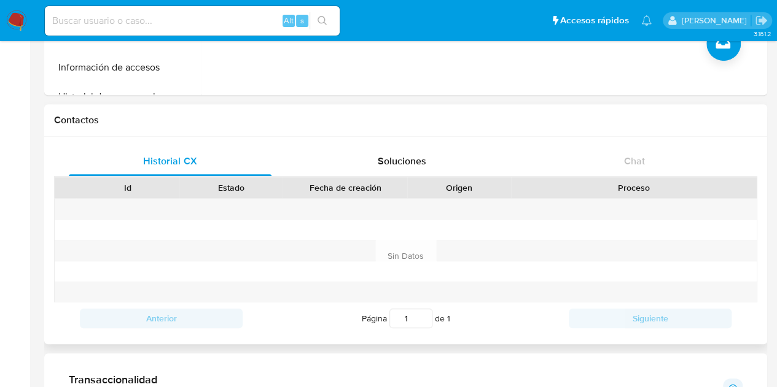
scroll to position [313, 0]
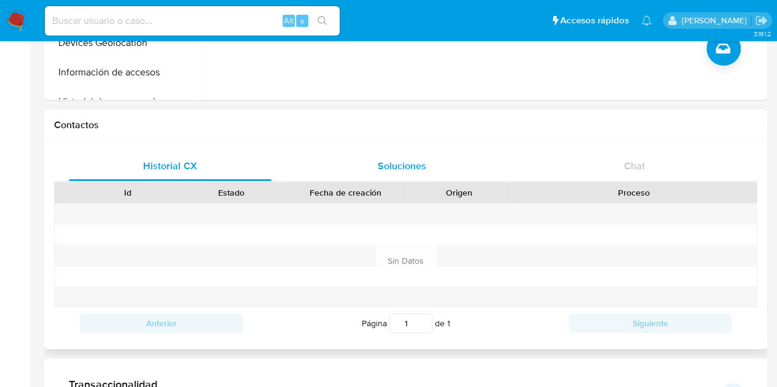
click at [402, 170] on span "Soluciones" at bounding box center [402, 166] width 49 height 14
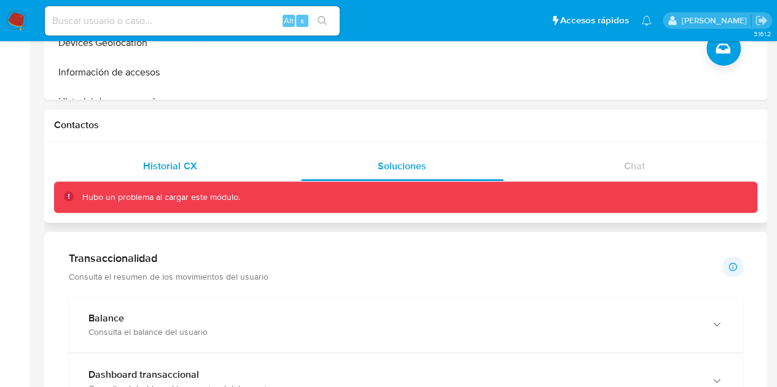
click at [193, 162] on span "Historial CX" at bounding box center [169, 166] width 53 height 14
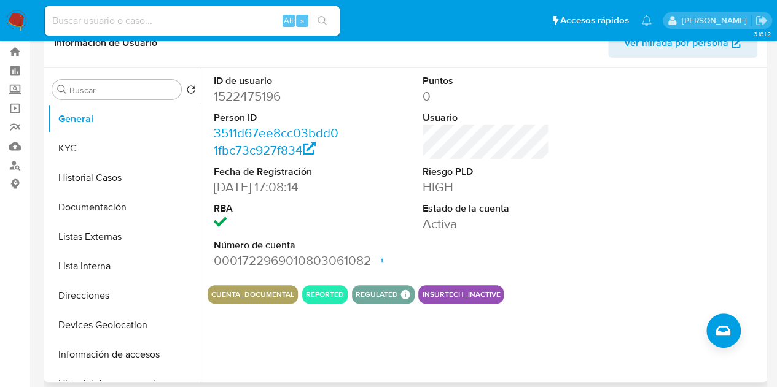
scroll to position [0, 0]
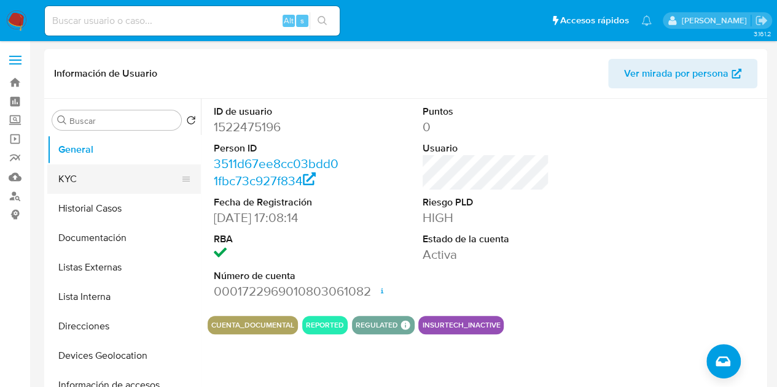
click at [144, 179] on button "KYC" at bounding box center [119, 179] width 144 height 29
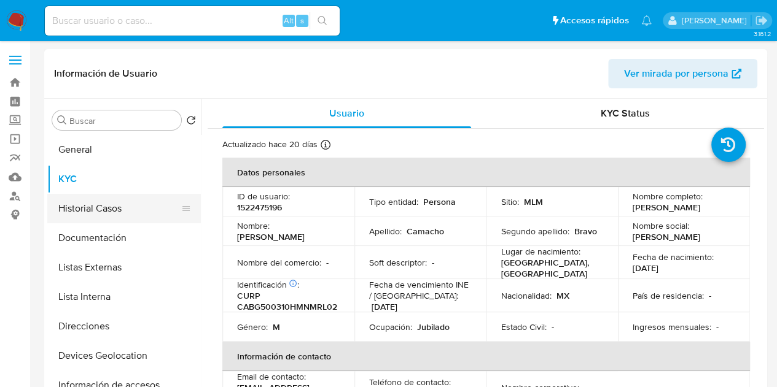
click at [98, 210] on button "Historial Casos" at bounding box center [119, 208] width 144 height 29
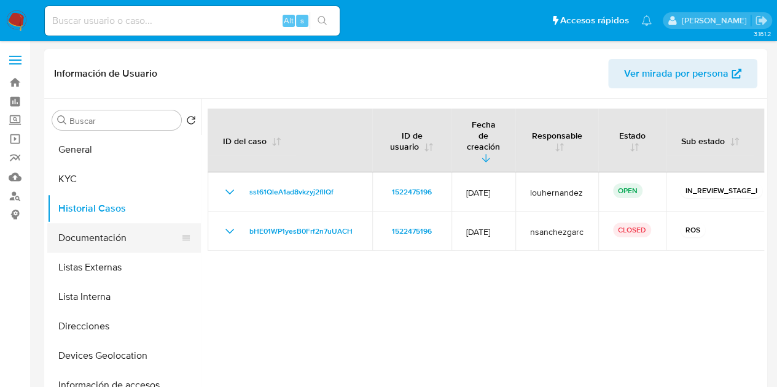
click at [98, 242] on button "Documentación" at bounding box center [119, 238] width 144 height 29
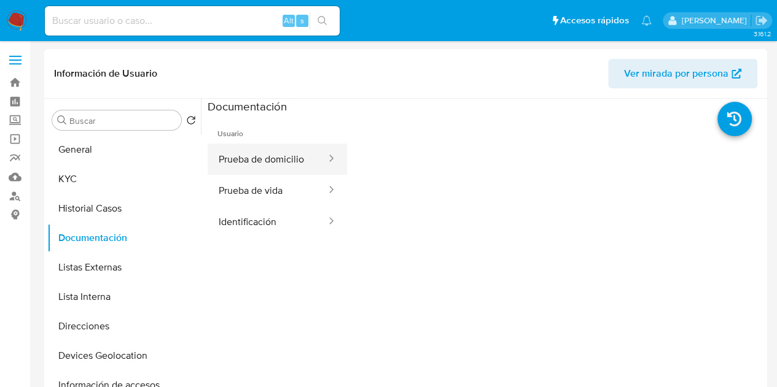
click at [262, 165] on button "Prueba de domicilio" at bounding box center [268, 159] width 120 height 31
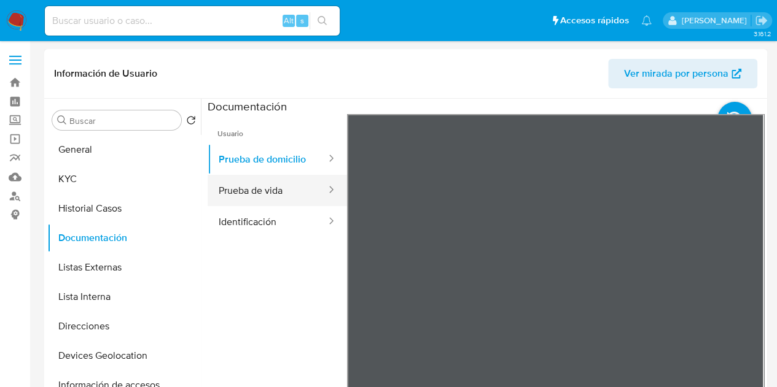
click at [250, 186] on button "Prueba de vida" at bounding box center [268, 190] width 120 height 31
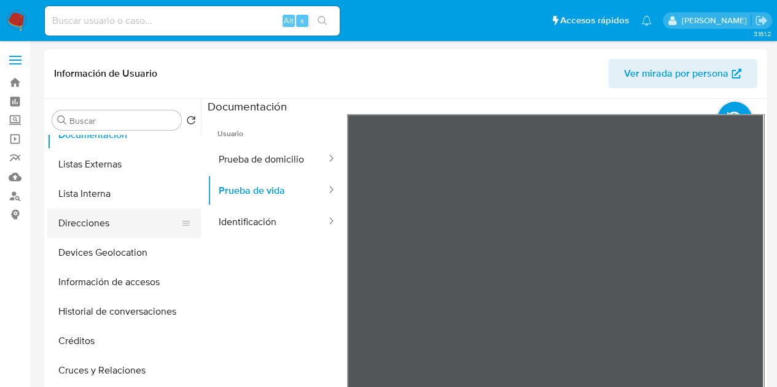
scroll to position [123, 0]
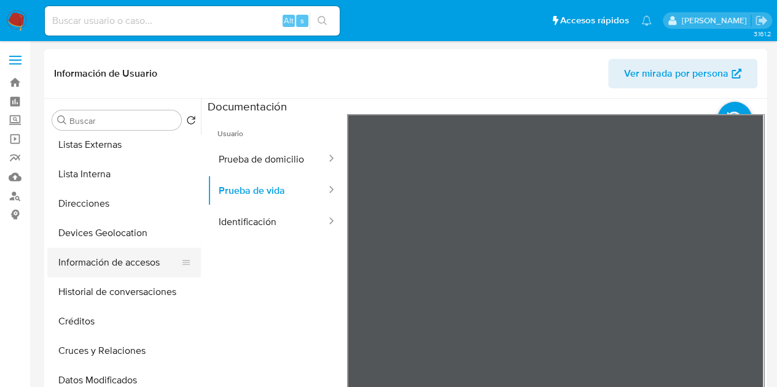
click at [115, 263] on button "Información de accesos" at bounding box center [119, 262] width 144 height 29
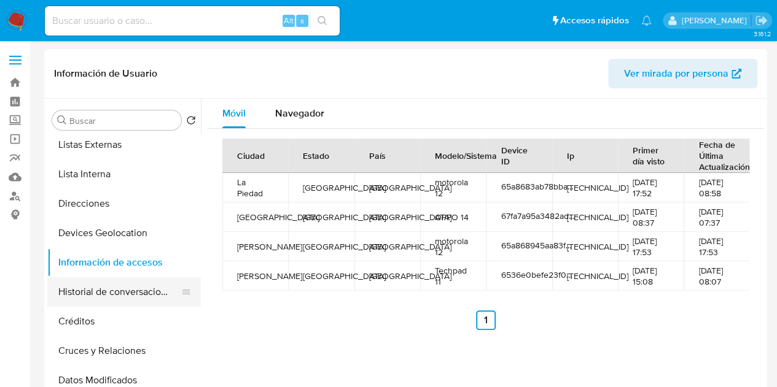
click at [100, 289] on button "Historial de conversaciones" at bounding box center [119, 292] width 144 height 29
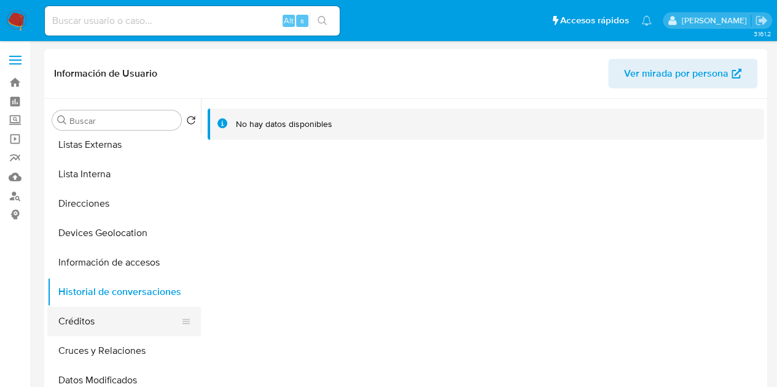
click at [98, 327] on button "Créditos" at bounding box center [119, 321] width 144 height 29
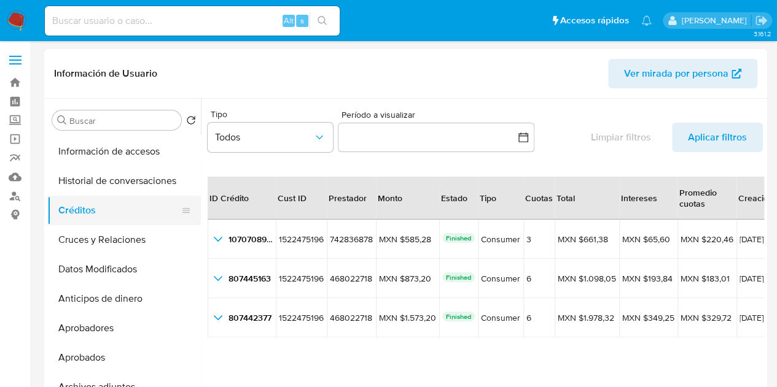
scroll to position [246, 0]
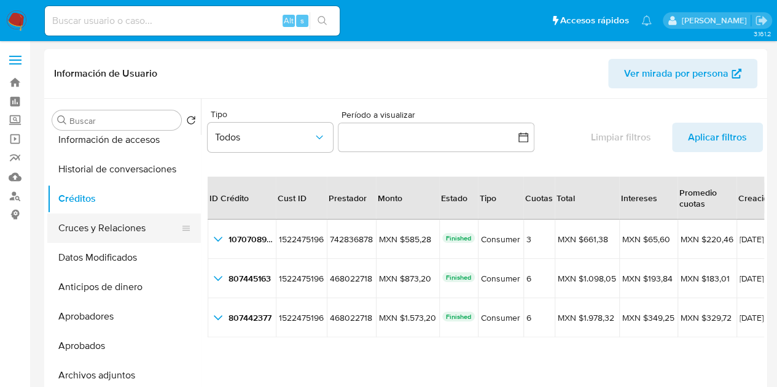
click at [103, 230] on button "Cruces y Relaciones" at bounding box center [119, 228] width 144 height 29
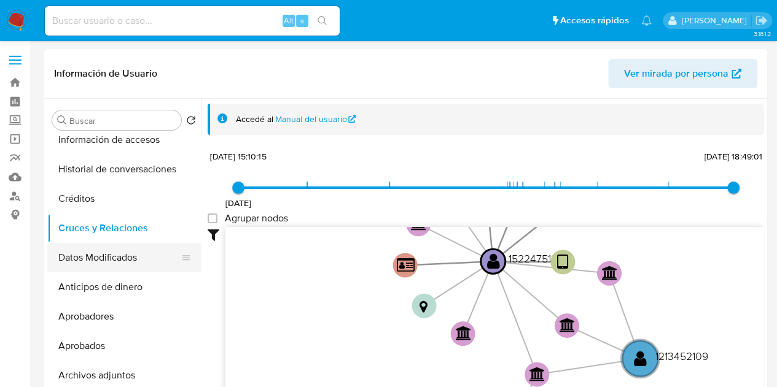
click at [96, 253] on button "Datos Modificados" at bounding box center [119, 257] width 144 height 29
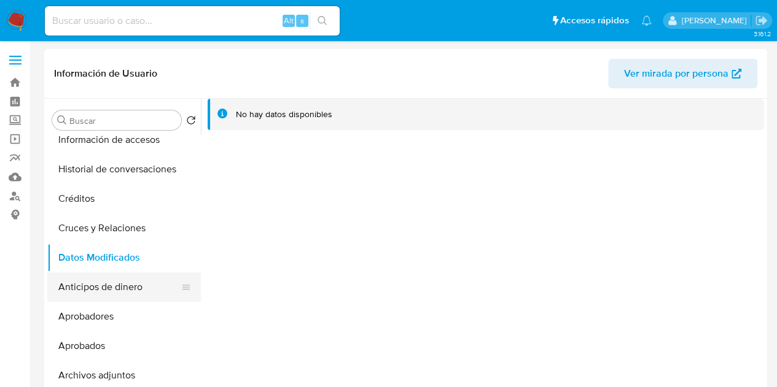
click at [106, 282] on button "Anticipos de dinero" at bounding box center [119, 287] width 144 height 29
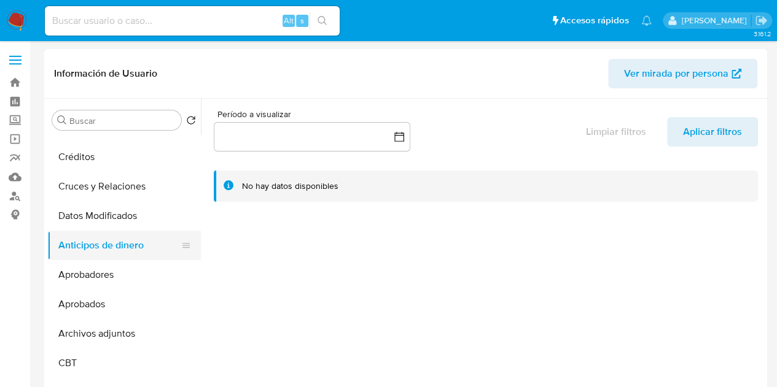
scroll to position [307, 0]
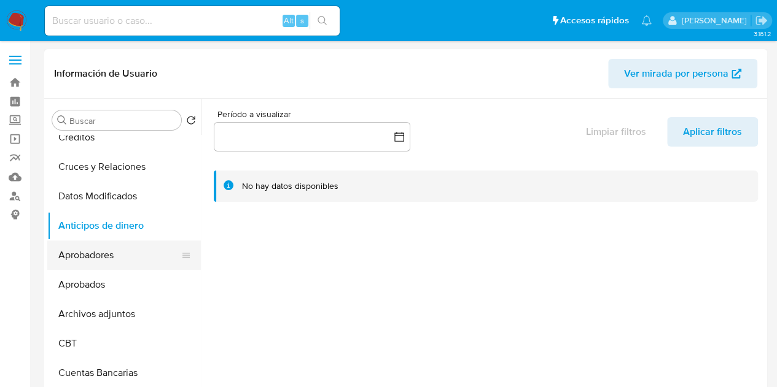
click at [112, 251] on button "Aprobadores" at bounding box center [119, 255] width 144 height 29
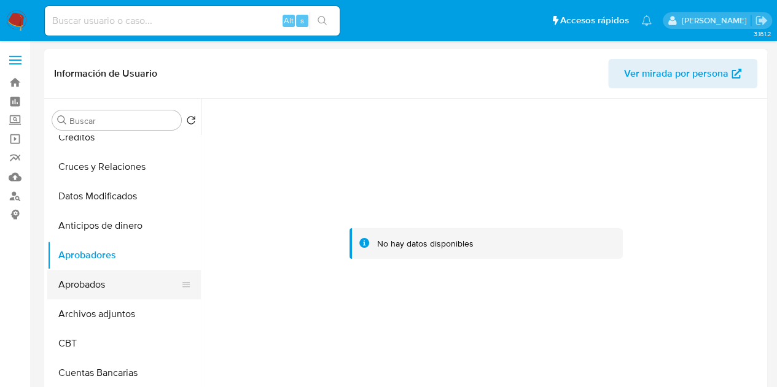
click at [115, 276] on button "Aprobados" at bounding box center [119, 284] width 144 height 29
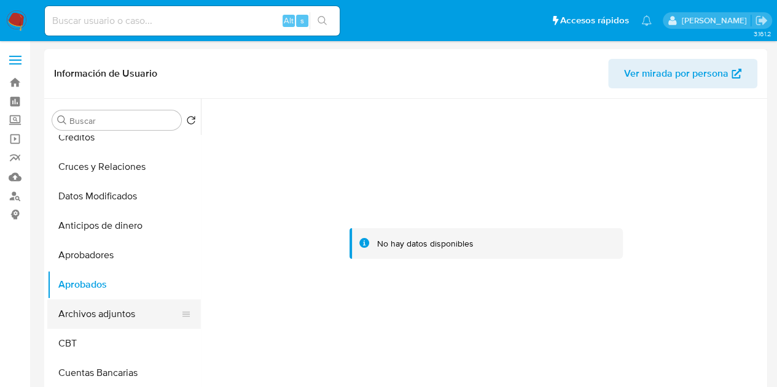
click at [114, 316] on button "Archivos adjuntos" at bounding box center [119, 314] width 144 height 29
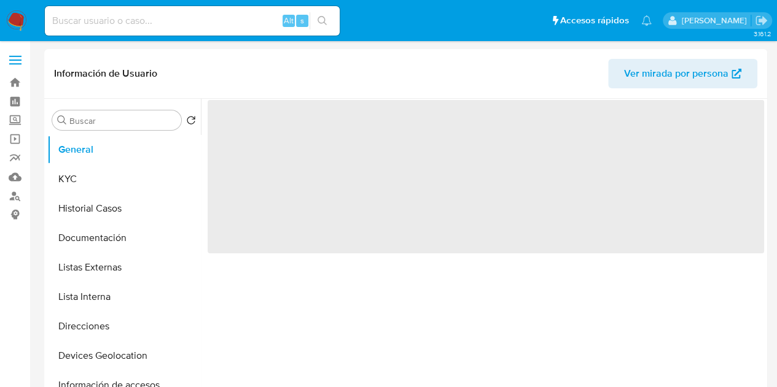
select select "10"
